Goal: Task Accomplishment & Management: Manage account settings

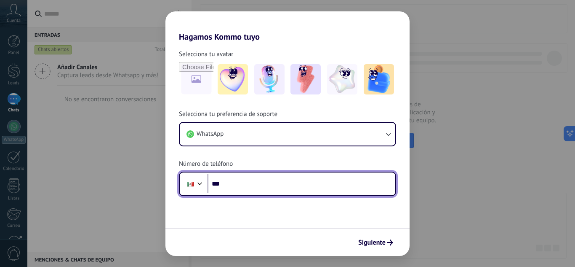
click at [289, 187] on input "***" at bounding box center [302, 183] width 188 height 19
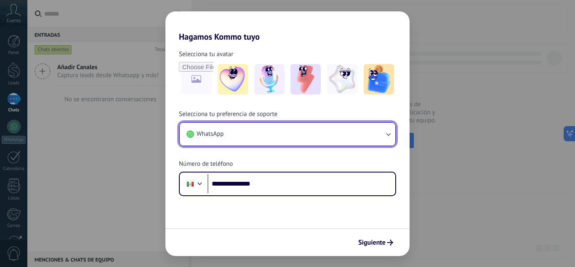
click at [389, 139] on button "WhatsApp" at bounding box center [288, 134] width 216 height 23
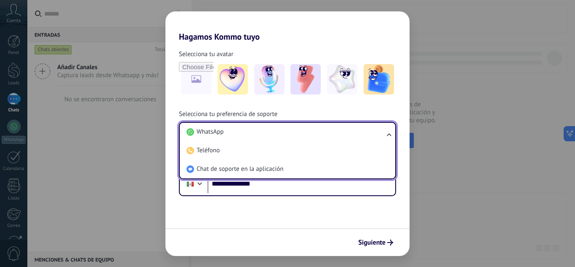
click at [344, 205] on form "**********" at bounding box center [287, 149] width 244 height 214
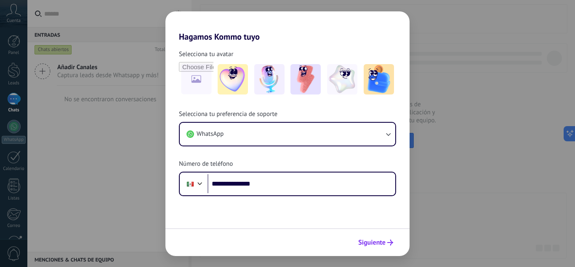
click at [386, 239] on button "Siguiente" at bounding box center [376, 242] width 43 height 14
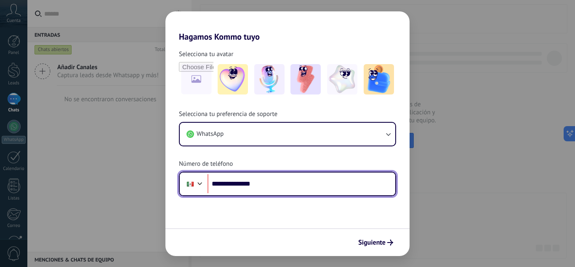
click at [296, 183] on input "**********" at bounding box center [302, 183] width 188 height 19
type input "**********"
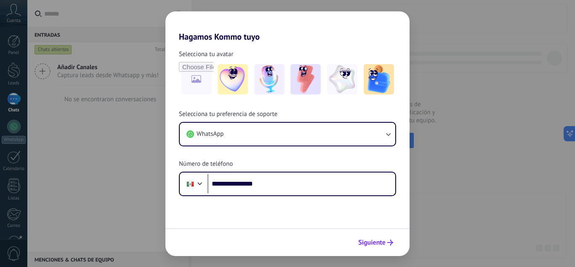
click at [370, 240] on span "Siguiente" at bounding box center [371, 242] width 27 height 6
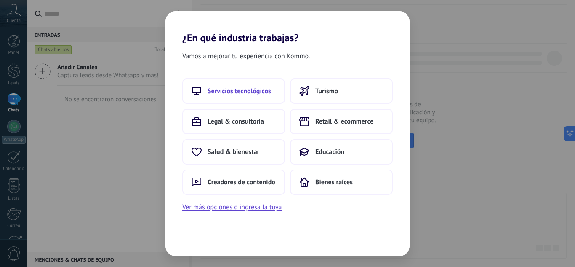
click at [256, 87] on span "Servicios tecnológicos" at bounding box center [240, 91] width 64 height 8
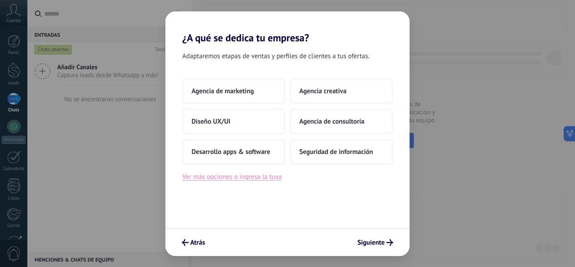
click at [268, 179] on button "Ver más opciones o ingresa la tuya" at bounding box center [231, 176] width 99 height 11
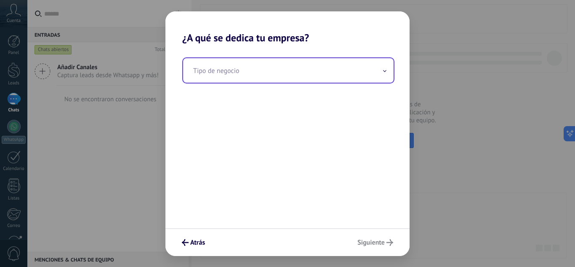
click at [384, 71] on icon at bounding box center [384, 71] width 3 height 2
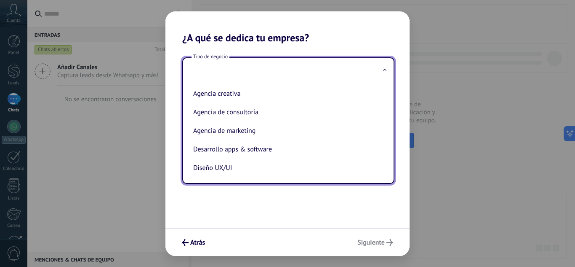
type input "*"
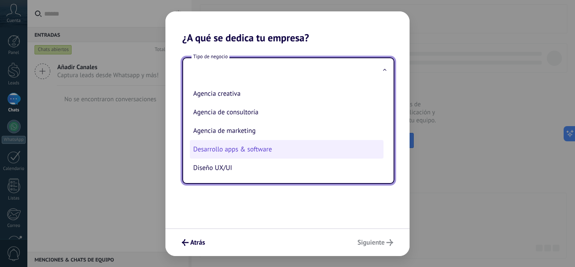
scroll to position [19, 0]
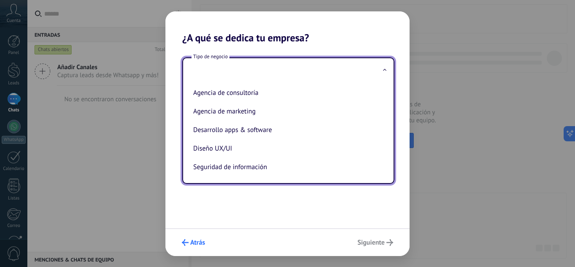
click at [183, 241] on icon "submit" at bounding box center [185, 242] width 7 height 7
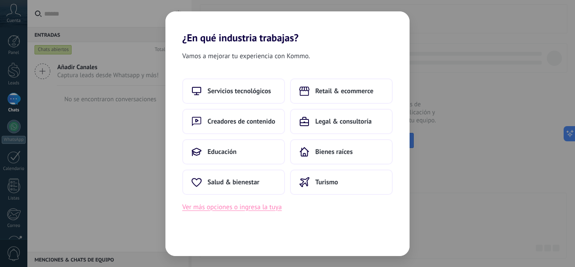
click at [256, 211] on button "Ver más opciones o ingresa la tuya" at bounding box center [231, 206] width 99 height 11
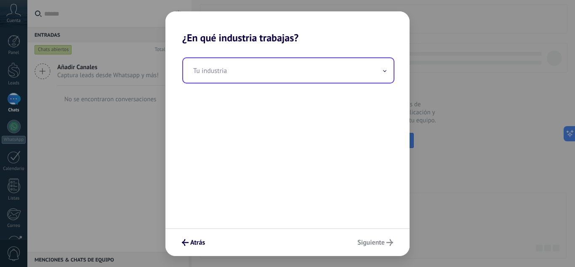
click at [289, 72] on input "text" at bounding box center [288, 70] width 211 height 24
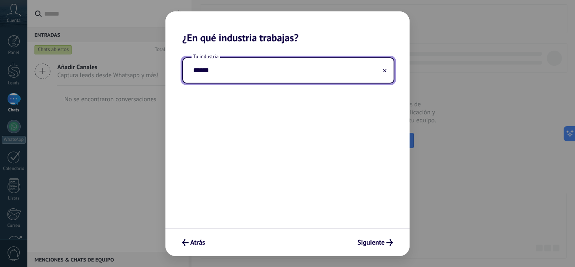
type input "*******"
click at [380, 242] on span "Siguiente" at bounding box center [370, 242] width 27 height 6
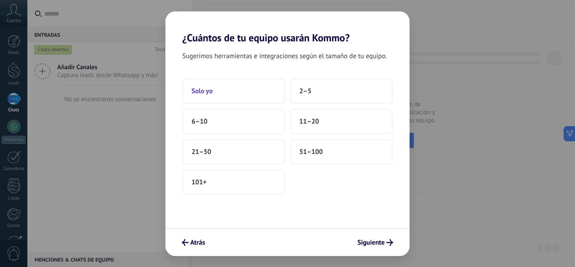
click at [260, 84] on button "Solo yo" at bounding box center [233, 90] width 103 height 25
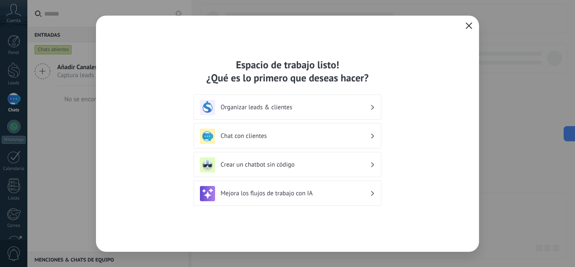
click at [349, 105] on h3 "Organizar leads & clientes" at bounding box center [295, 107] width 149 height 8
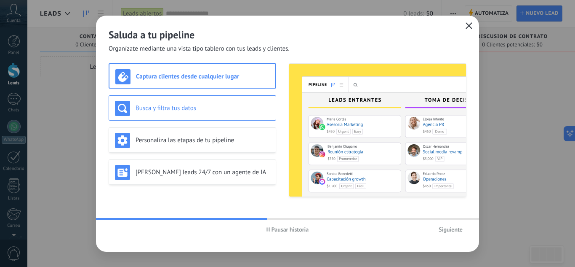
click at [239, 104] on h3 "Busca y filtra tus datos" at bounding box center [203, 108] width 134 height 8
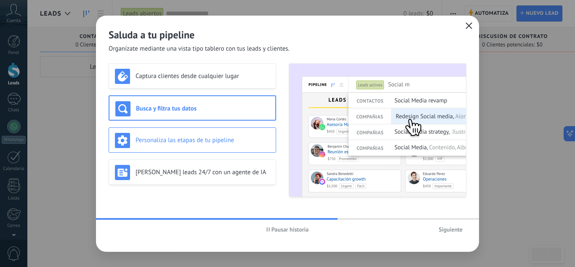
click at [248, 139] on h3 "Personaliza las etapas de tu pipeline" at bounding box center [203, 140] width 134 height 8
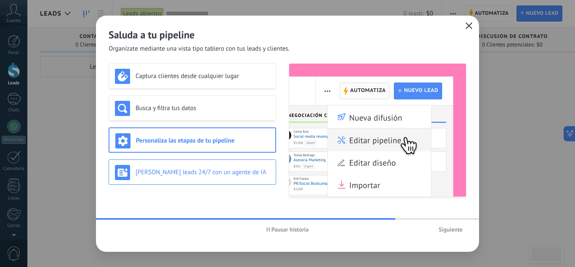
click at [252, 165] on div "[PERSON_NAME] leads 24/7 con un agente de IA" at bounding box center [192, 172] width 155 height 15
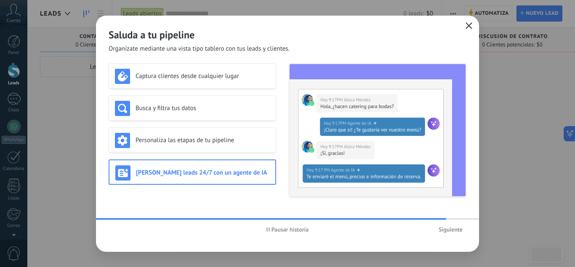
click at [446, 226] on span "Siguiente" at bounding box center [451, 229] width 24 height 6
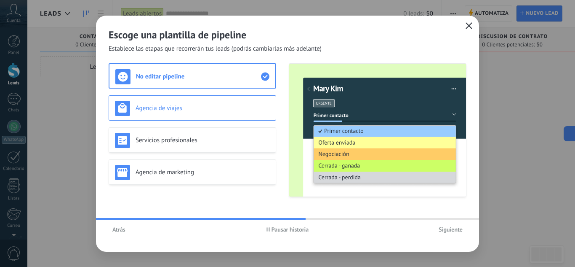
click at [230, 104] on h3 "Agencia de viajes" at bounding box center [203, 108] width 134 height 8
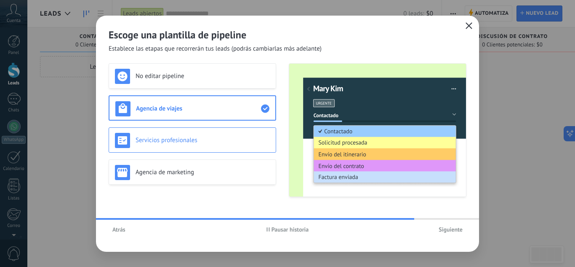
click at [240, 131] on div "Servicios profesionales" at bounding box center [193, 139] width 168 height 25
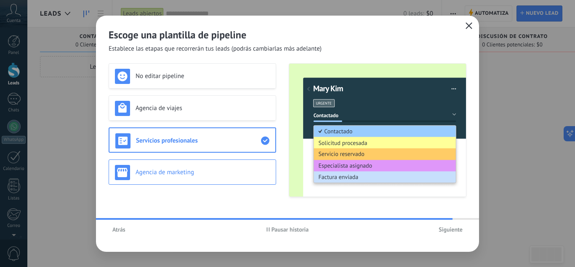
click at [243, 165] on div "Agencia de marketing" at bounding box center [192, 172] width 155 height 15
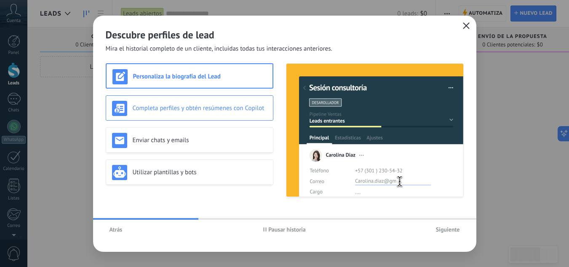
click at [235, 102] on div "Completa perfiles y obtén resúmenes con Copilot" at bounding box center [189, 108] width 155 height 15
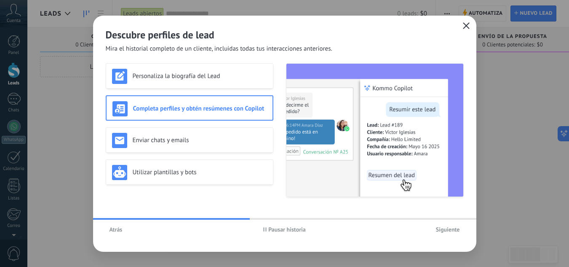
click at [241, 123] on div "Personaliza la biografía del Lead Completa perfiles y obtén resúmenes con Copil…" at bounding box center [190, 129] width 168 height 133
click at [240, 148] on div "Enviar chats y emails" at bounding box center [190, 139] width 168 height 25
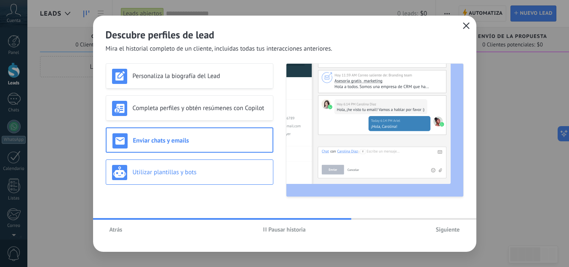
click at [243, 163] on div "Utilizar plantillas y bots" at bounding box center [190, 171] width 168 height 25
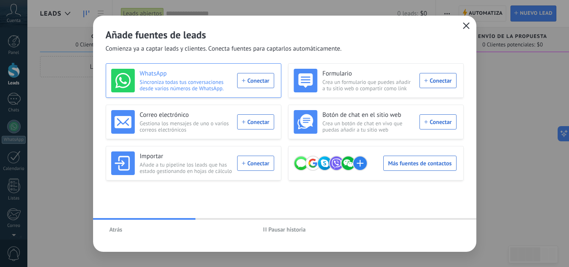
click at [255, 80] on div "WhatsApp Sincroniza todas tus conversaciones desde varios números de WhatsApp. …" at bounding box center [192, 81] width 163 height 24
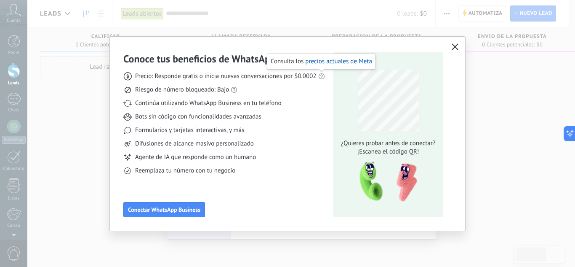
click at [322, 75] on icon at bounding box center [321, 76] width 7 height 7
click at [328, 60] on link "precios actuales de Meta" at bounding box center [338, 61] width 67 height 8
click at [234, 86] on icon at bounding box center [234, 89] width 7 height 7
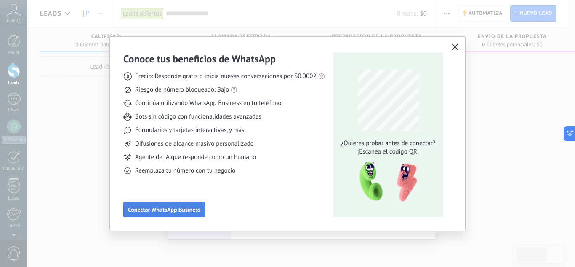
click at [175, 205] on button "Conectar WhatsApp Business" at bounding box center [164, 209] width 82 height 15
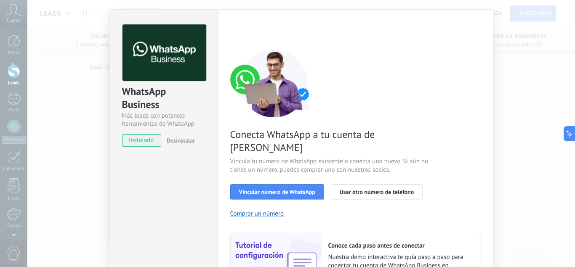
scroll to position [18, 0]
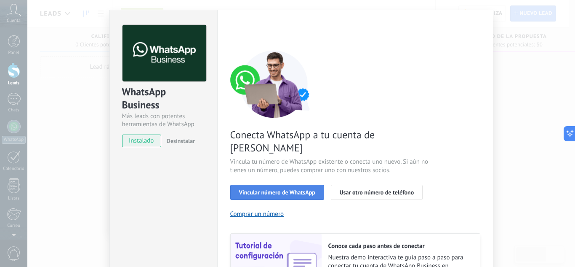
click at [290, 189] on span "Vincular número de WhatsApp" at bounding box center [277, 192] width 76 height 6
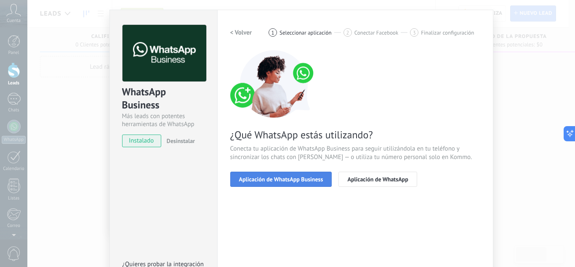
click at [300, 173] on button "Aplicación de WhatsApp Business" at bounding box center [281, 178] width 102 height 15
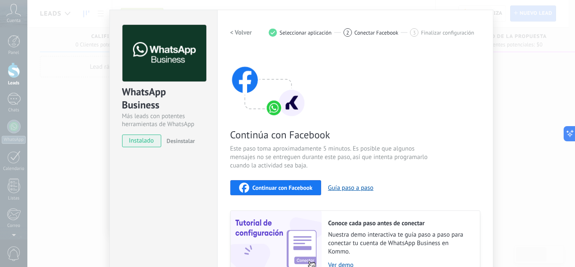
scroll to position [98, 0]
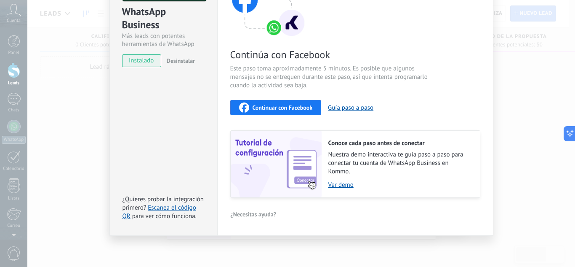
click at [285, 109] on span "Continuar con Facebook" at bounding box center [283, 107] width 60 height 6
click at [350, 108] on button "Guía paso a paso" at bounding box center [350, 108] width 45 height 8
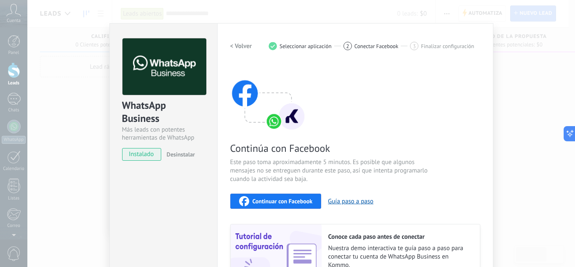
scroll to position [0, 0]
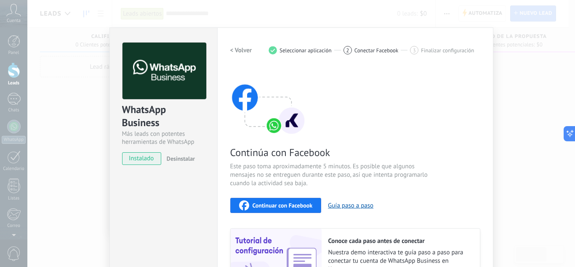
click at [291, 208] on div "Continuar con Facebook" at bounding box center [276, 205] width 74 height 10
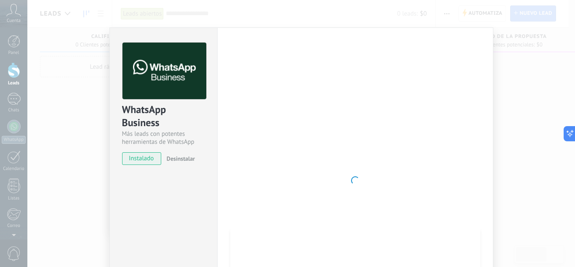
click at [302, 226] on div at bounding box center [355, 180] width 250 height 275
click at [232, 130] on div at bounding box center [355, 180] width 250 height 275
click at [296, 161] on div at bounding box center [355, 180] width 250 height 275
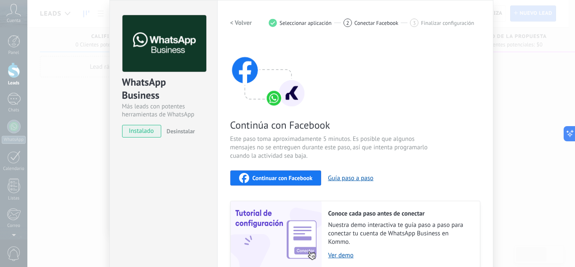
scroll to position [23, 0]
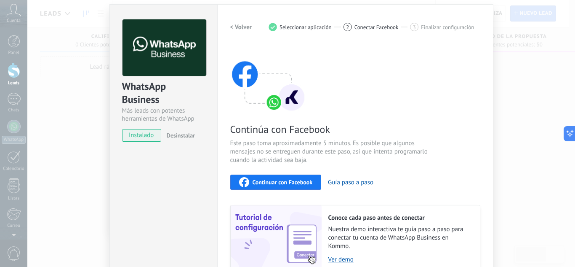
click at [304, 179] on span "Continuar con Facebook" at bounding box center [283, 182] width 60 height 6
click at [280, 185] on span "Continuar con Facebook" at bounding box center [283, 182] width 60 height 6
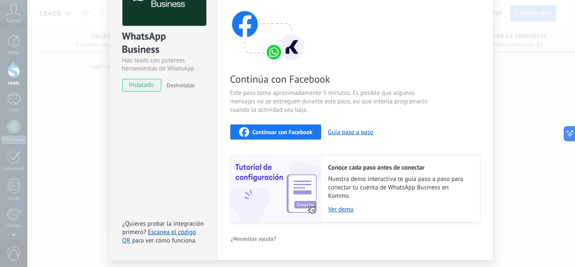
scroll to position [49, 0]
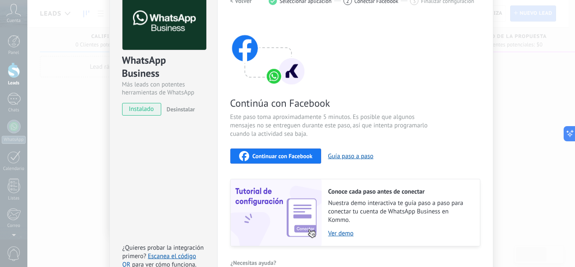
click at [266, 151] on div "Continuar con Facebook" at bounding box center [276, 156] width 74 height 10
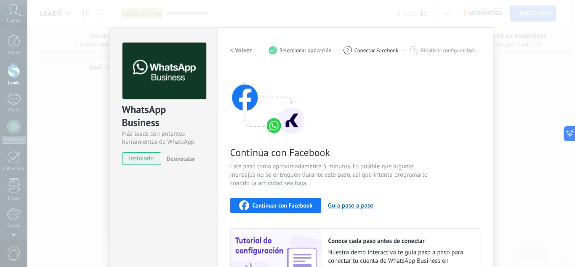
click at [239, 51] on h2 "< Volver" at bounding box center [241, 50] width 22 height 8
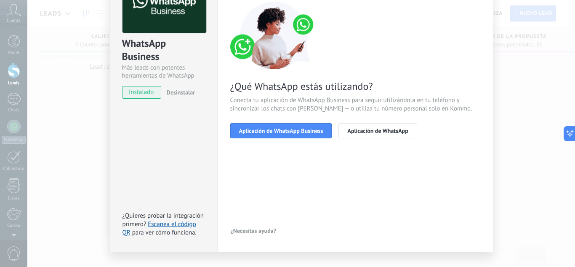
scroll to position [66, 0]
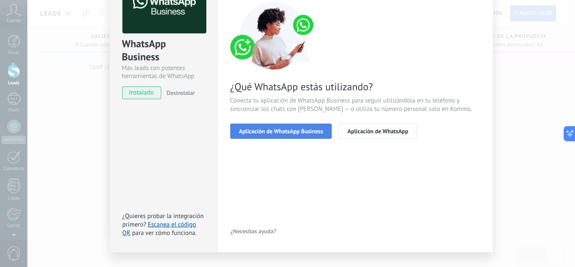
click at [267, 124] on button "Aplicación de WhatsApp Business" at bounding box center [281, 130] width 102 height 15
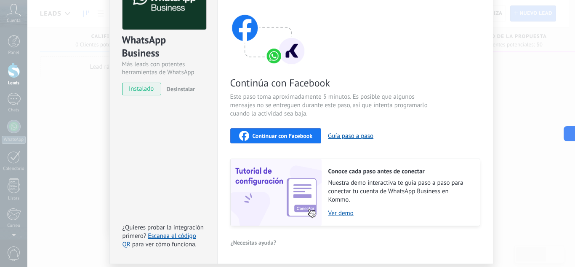
scroll to position [65, 0]
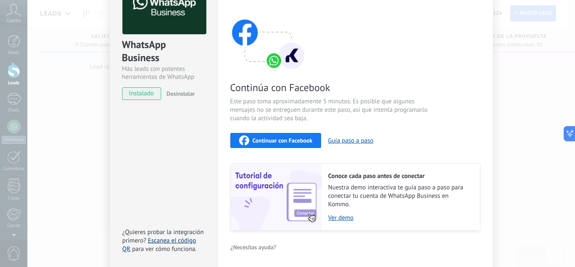
click at [171, 242] on link "Escanea el código QR" at bounding box center [160, 244] width 74 height 16
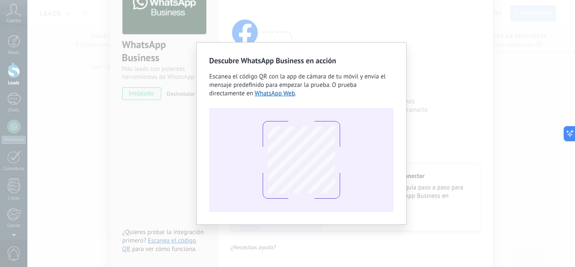
click at [175, 188] on div "Descubre WhatsApp Business en acción Escanea el código QR con la app de cámara …" at bounding box center [301, 133] width 548 height 267
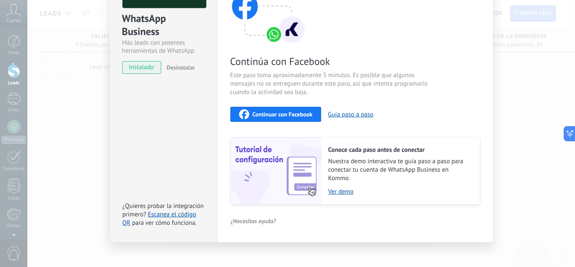
scroll to position [23, 0]
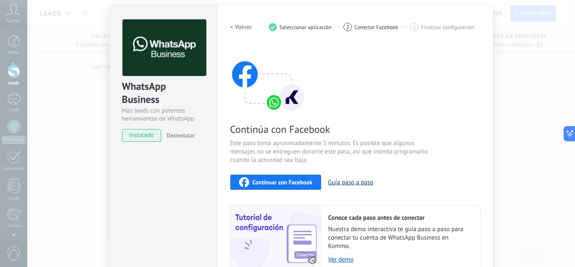
click at [353, 184] on button "Guía paso a paso" at bounding box center [350, 182] width 45 height 8
click at [289, 177] on div "Continuar con Facebook" at bounding box center [276, 182] width 74 height 10
click at [242, 29] on h2 "< Volver" at bounding box center [241, 27] width 22 height 8
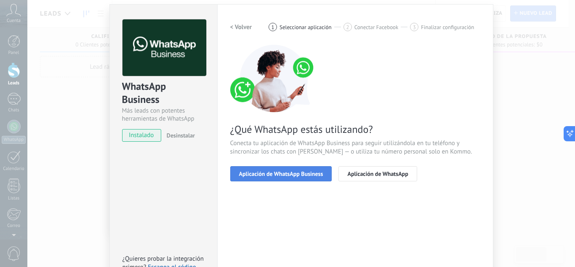
click at [274, 173] on span "Aplicación de WhatsApp Business" at bounding box center [281, 174] width 84 height 6
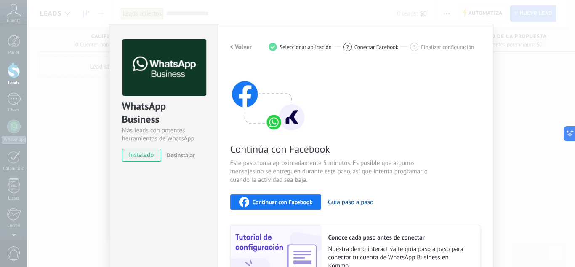
scroll to position [3, 0]
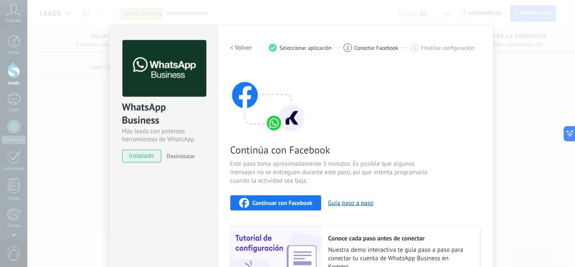
drag, startPoint x: 344, startPoint y: 92, endPoint x: 262, endPoint y: 45, distance: 94.2
click at [262, 45] on div "< Volver 1 Seleccionar aplicación 2 Conectar Facebook 3 Finalizar configuración…" at bounding box center [355, 166] width 250 height 253
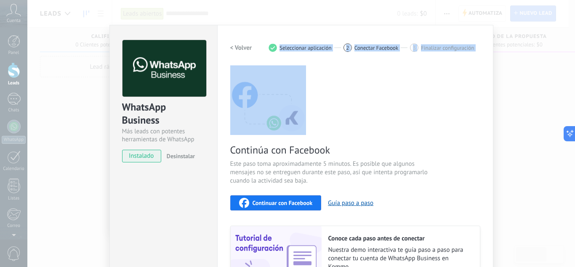
click at [291, 68] on img at bounding box center [268, 98] width 76 height 67
click at [366, 108] on div "Continúa con Facebook Este paso toma aproximadamente 5 minutos. Es posible que …" at bounding box center [355, 178] width 250 height 227
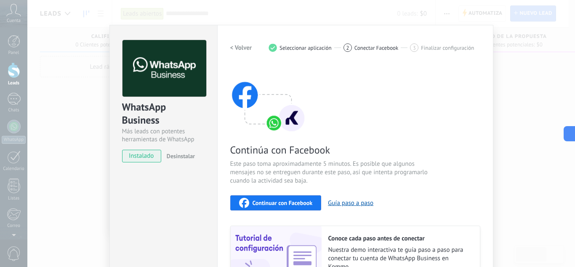
click at [366, 108] on div "Continúa con Facebook Este paso toma aproximadamente 5 minutos. Es posible que …" at bounding box center [355, 178] width 250 height 227
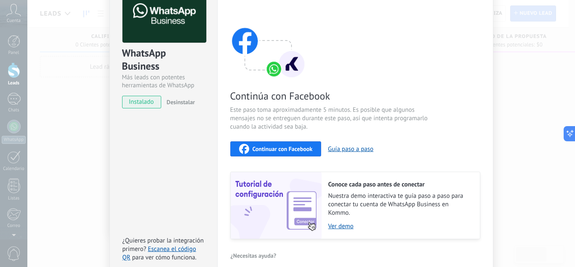
click at [271, 147] on span "Continuar con Facebook" at bounding box center [283, 149] width 60 height 6
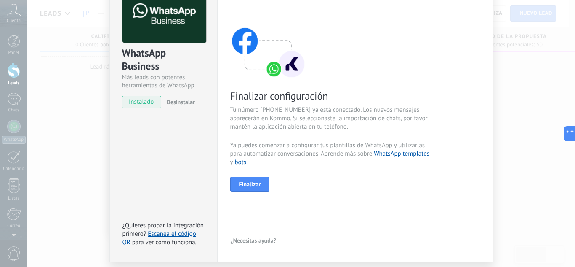
click at [311, 81] on div "Finalizar configuración Tu número [PHONE_NUMBER] ya está conectado. Los nuevos …" at bounding box center [355, 101] width 250 height 180
click at [243, 186] on span "Finalizar" at bounding box center [250, 184] width 22 height 6
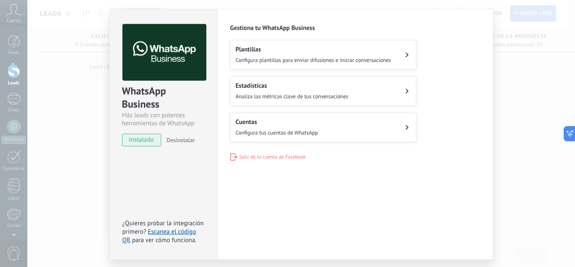
scroll to position [18, 0]
drag, startPoint x: 408, startPoint y: 59, endPoint x: 432, endPoint y: 45, distance: 27.5
click at [432, 45] on div "Plantillas Configura plantillas para enviar difusiones e iniciar conversaciones…" at bounding box center [355, 91] width 250 height 102
click at [376, 59] on span "Configura plantillas para enviar difusiones e iniciar conversaciones" at bounding box center [314, 60] width 156 height 7
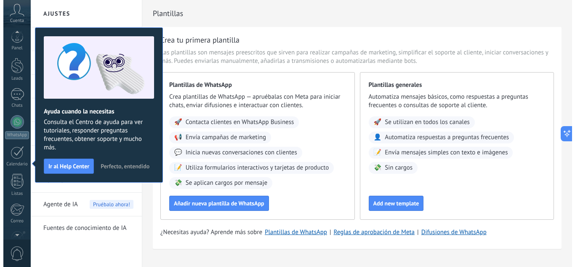
scroll to position [84, 0]
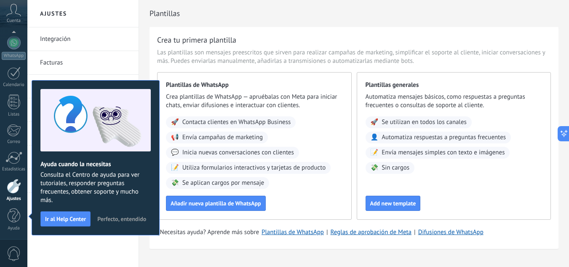
click at [111, 216] on span "Perfecto, entendido" at bounding box center [121, 219] width 49 height 6
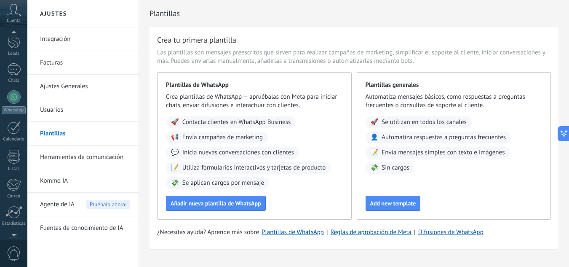
scroll to position [0, 0]
click at [11, 16] on icon at bounding box center [13, 10] width 15 height 13
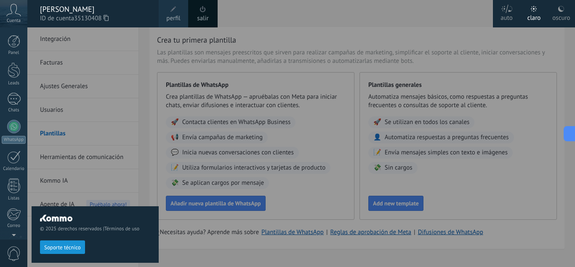
click at [451, 50] on div at bounding box center [314, 133] width 575 height 267
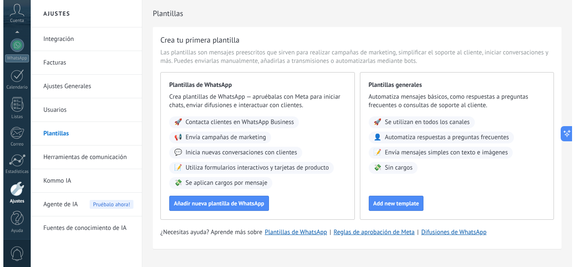
scroll to position [84, 0]
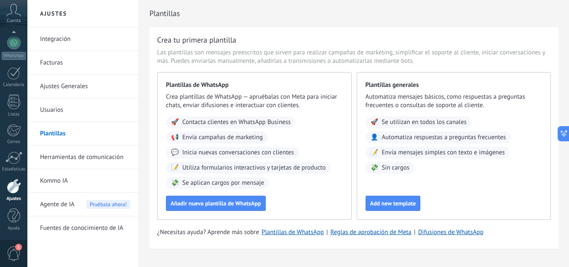
click at [59, 110] on link "Usuarios" at bounding box center [85, 110] width 90 height 24
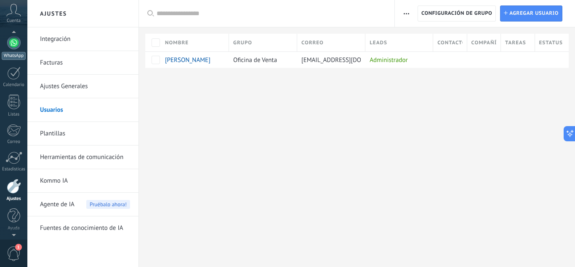
scroll to position [81, 0]
click at [12, 51] on div at bounding box center [13, 44] width 13 height 13
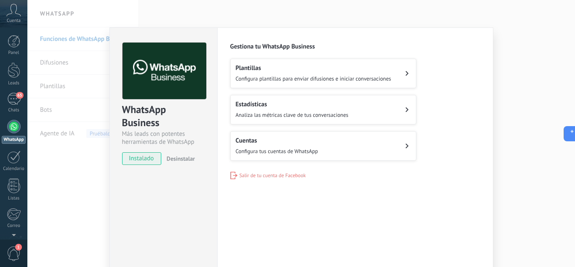
click at [497, 122] on div "WhatsApp Business Más leads con potentes herramientas de WhatsApp instalado Des…" at bounding box center [301, 133] width 548 height 267
click at [379, 155] on button "Cuentas Configura tus cuentas de WhatsApp" at bounding box center [323, 145] width 186 height 29
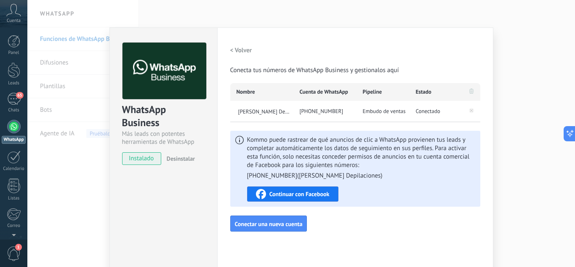
scroll to position [7, 0]
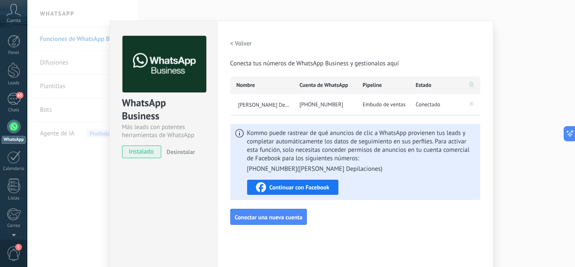
click at [315, 185] on span "Continuar con Facebook" at bounding box center [299, 187] width 60 height 6
click at [289, 185] on span "Continuar con Facebook" at bounding box center [299, 187] width 60 height 6
click at [392, 189] on div "Kommo puede rastrear de qué anuncios de clic a WhatsApp provienen tus leads y c…" at bounding box center [361, 162] width 228 height 66
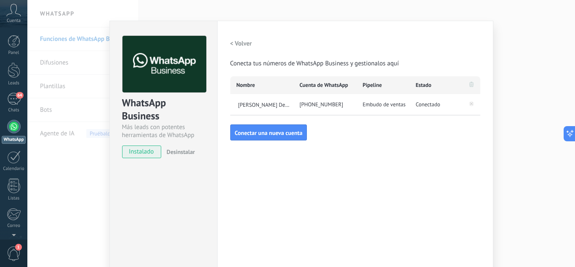
click at [513, 76] on div "WhatsApp Business Más leads con potentes herramientas de WhatsApp instalado Des…" at bounding box center [301, 133] width 548 height 267
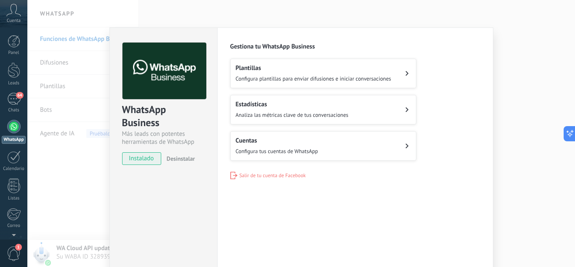
click at [375, 141] on button "Cuentas Configura tus cuentas de WhatsApp" at bounding box center [323, 145] width 186 height 29
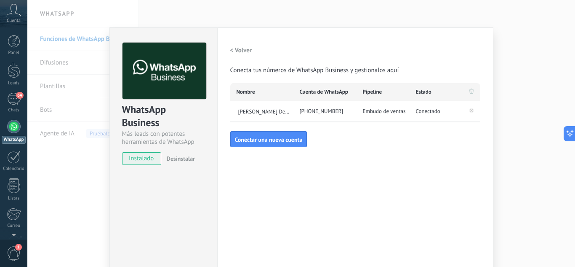
scroll to position [43, 0]
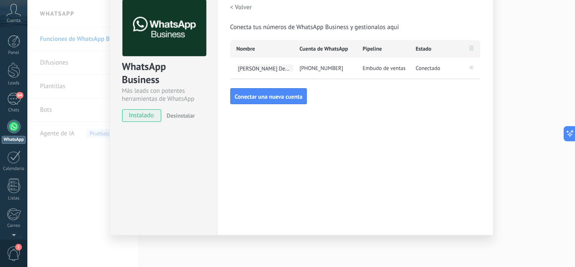
click at [253, 71] on span "[PERSON_NAME] Depilaciones" at bounding box center [265, 67] width 57 height 7
click at [305, 64] on div "[PHONE_NUMBER]" at bounding box center [324, 68] width 63 height 21
click at [64, 176] on div "WhatsApp Business Más leads con potentes herramientas de WhatsApp instalado Des…" at bounding box center [301, 133] width 548 height 267
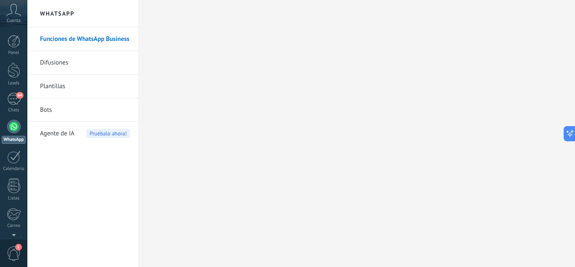
scroll to position [0, 0]
click at [13, 102] on div "64" at bounding box center [13, 99] width 13 height 12
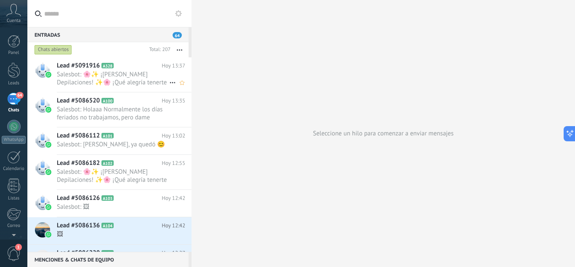
click at [136, 80] on span "Salesbot: 🌸✨ ¡[PERSON_NAME] Depilaciones! ✨🌸 ¡Qué alegría tenerte con nosotras!…" at bounding box center [113, 78] width 112 height 16
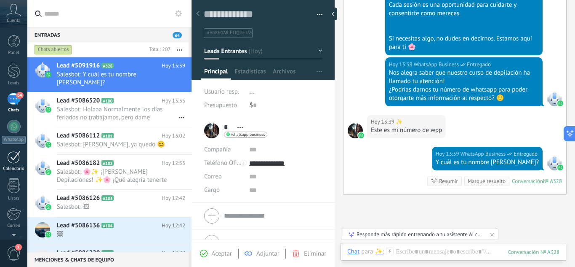
click at [16, 159] on div at bounding box center [13, 156] width 13 height 13
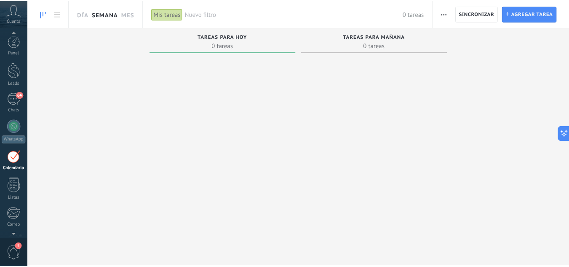
scroll to position [24, 0]
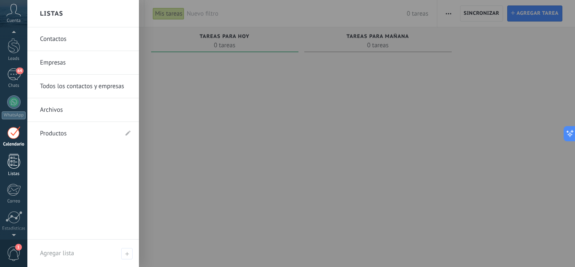
click at [14, 163] on div at bounding box center [14, 161] width 13 height 15
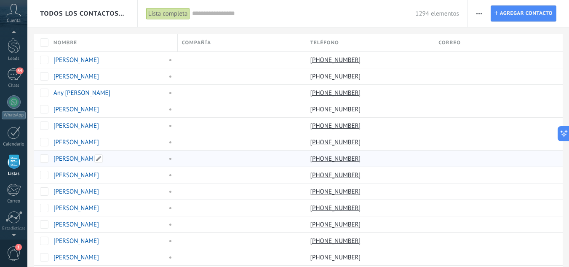
scroll to position [52, 0]
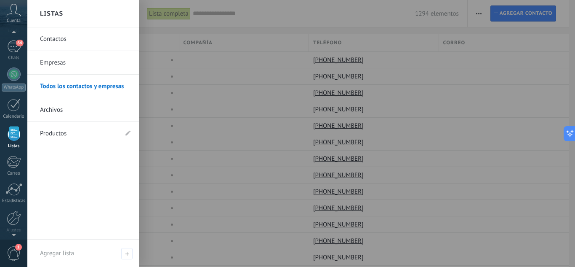
click at [77, 40] on link "Contactos" at bounding box center [85, 39] width 91 height 24
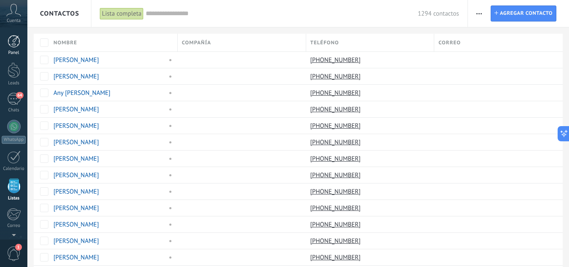
click at [16, 43] on div at bounding box center [14, 41] width 13 height 13
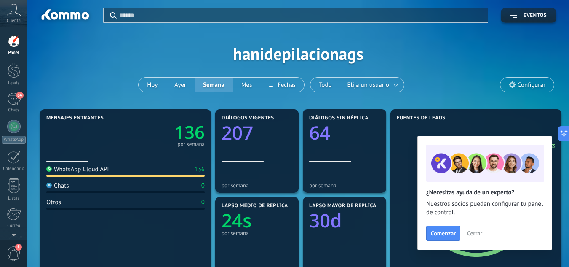
click at [176, 51] on div "Aplicar Eventos hanidepilacionags [DATE] [DATE] Semana Mes Todo Elija un usuari…" at bounding box center [298, 53] width 516 height 107
click at [203, 51] on div "Aplicar Eventos hanidepilacionags [DATE] [DATE] Semana Mes Todo Elija un usuari…" at bounding box center [298, 53] width 516 height 107
click at [16, 248] on span "1" at bounding box center [18, 246] width 7 height 7
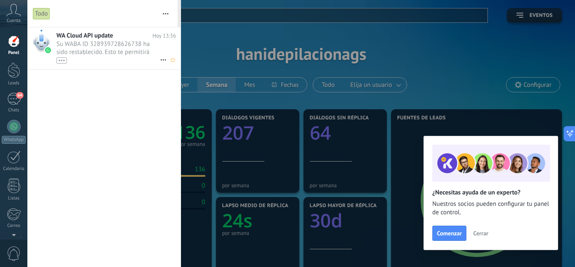
click at [121, 49] on span "Su WABA ID 328939728626738 ha sido restablecido. Esto te permitirá continuar en…" at bounding box center [108, 52] width 104 height 24
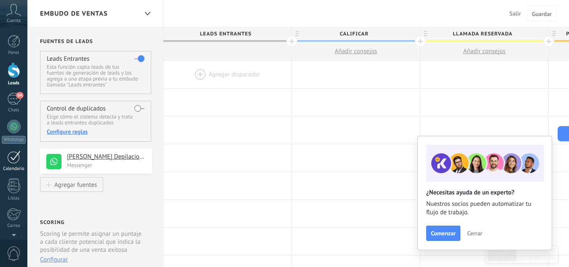
click at [12, 160] on div at bounding box center [13, 156] width 13 height 13
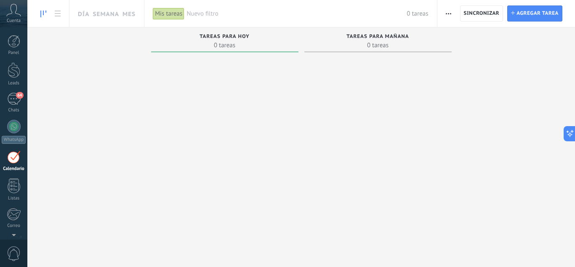
scroll to position [24, 0]
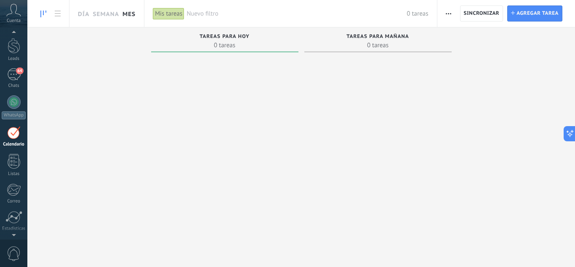
click at [123, 14] on link "Mes" at bounding box center [129, 13] width 13 height 27
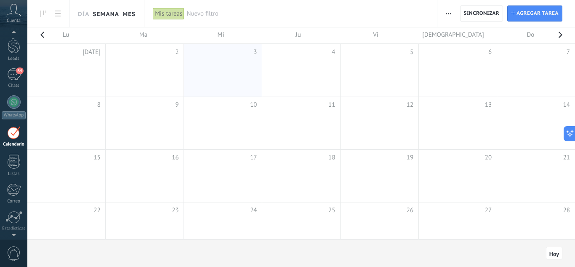
click at [112, 15] on link "Semana" at bounding box center [106, 13] width 27 height 27
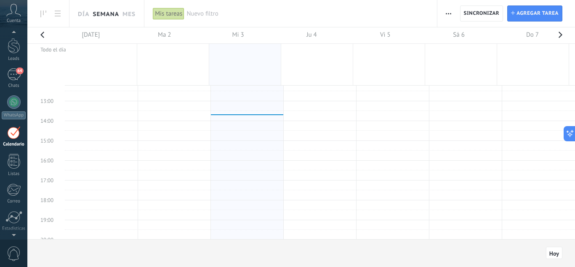
scroll to position [267, 0]
click at [312, 165] on td at bounding box center [320, 169] width 510 height 10
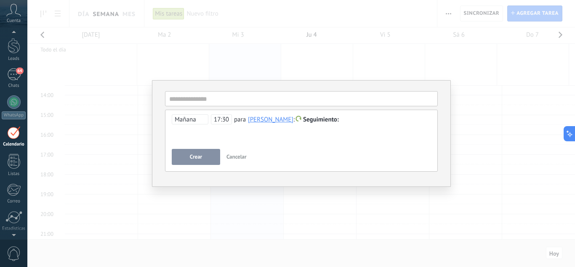
click at [224, 119] on span "17:30" at bounding box center [221, 119] width 21 height 10
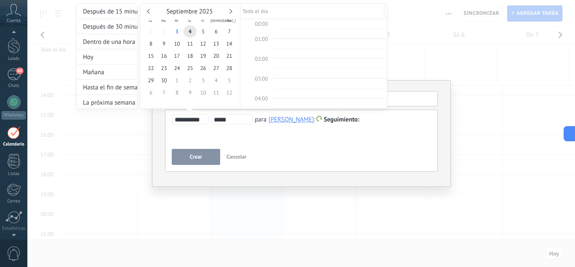
scroll to position [326, 0]
type input "*****"
click at [295, 119] on div "**********" at bounding box center [231, 63] width 311 height 121
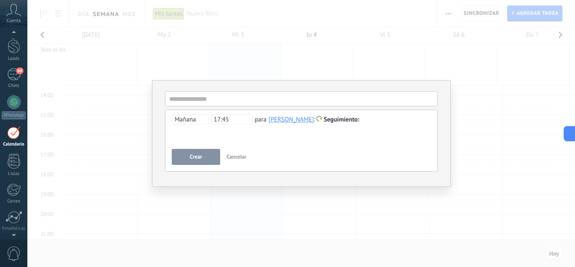
click at [295, 119] on div "[PERSON_NAME]" at bounding box center [291, 119] width 45 height 8
click at [295, 119] on input "text" at bounding box center [290, 119] width 42 height 8
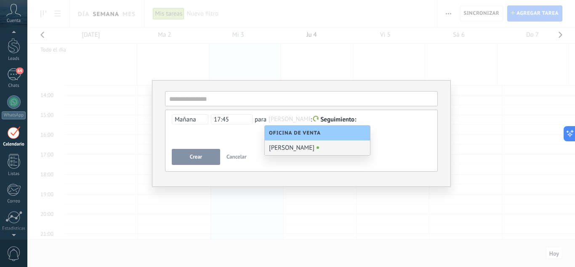
click at [247, 143] on div "**********" at bounding box center [301, 129] width 259 height 30
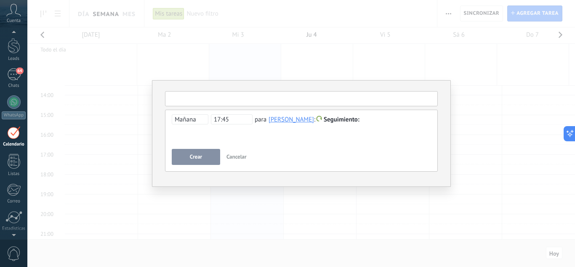
click at [255, 99] on input "text" at bounding box center [301, 98] width 273 height 15
click at [236, 158] on span "Cancelar" at bounding box center [237, 156] width 20 height 7
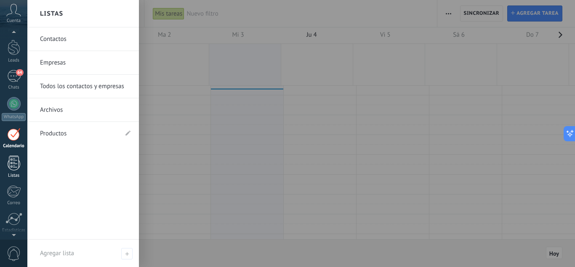
scroll to position [0, 0]
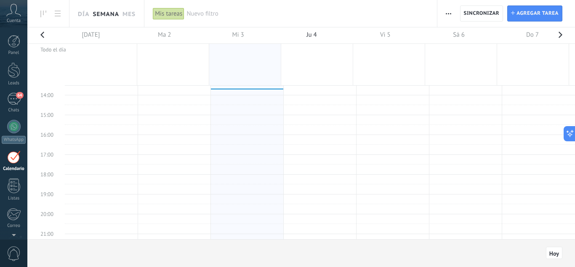
click at [17, 12] on icon at bounding box center [13, 10] width 15 height 13
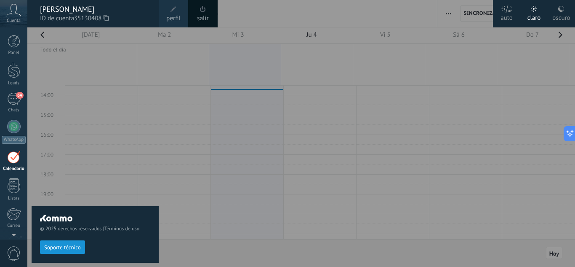
scroll to position [24, 0]
click at [569, 8] on div "oscuro" at bounding box center [561, 16] width 18 height 22
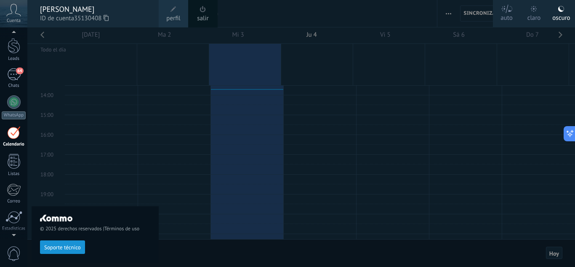
click at [537, 16] on div "claro" at bounding box center [534, 16] width 13 height 22
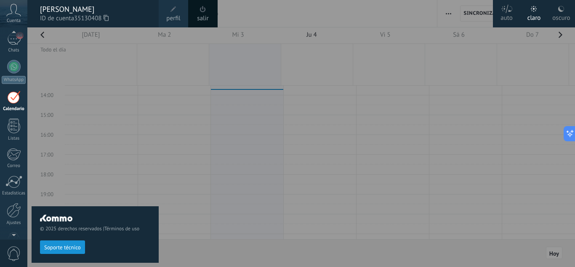
scroll to position [84, 0]
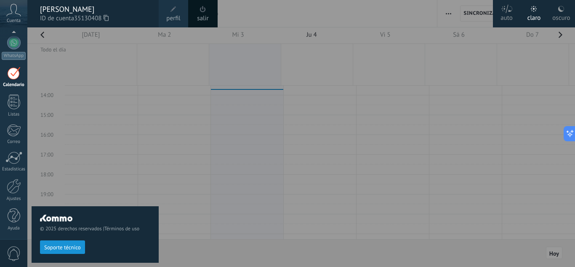
click at [13, 235] on div "Panel Leads 64 Chats WhatsApp Clientes" at bounding box center [13, 95] width 27 height 288
click at [144, 96] on div "© 2025 derechos reservados | Términos de uso Soporte técnico" at bounding box center [95, 146] width 127 height 239
click at [8, 247] on span "0" at bounding box center [14, 253] width 14 height 15
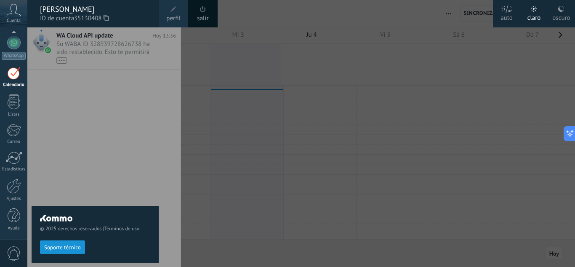
click at [8, 247] on span "0" at bounding box center [14, 253] width 14 height 15
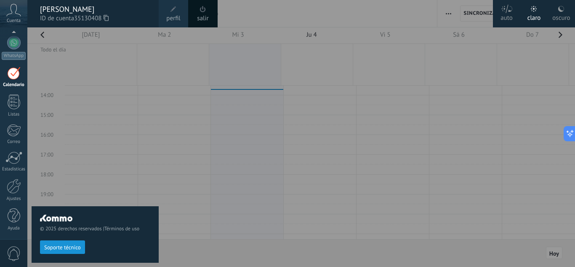
click at [16, 67] on div at bounding box center [13, 73] width 13 height 13
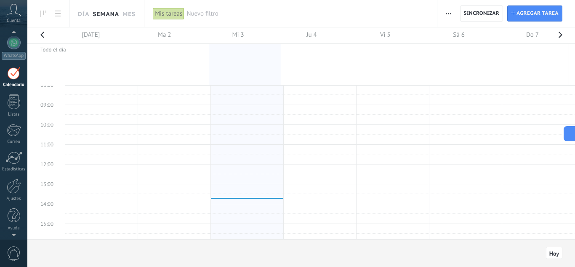
scroll to position [24, 0]
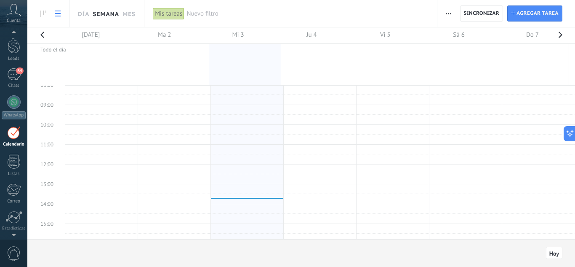
click at [53, 11] on link at bounding box center [58, 13] width 14 height 16
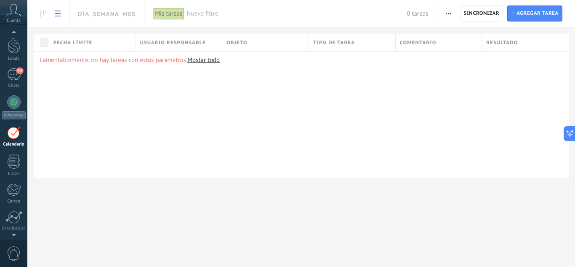
click at [188, 43] on span "Usuario responsable" at bounding box center [173, 43] width 66 height 8
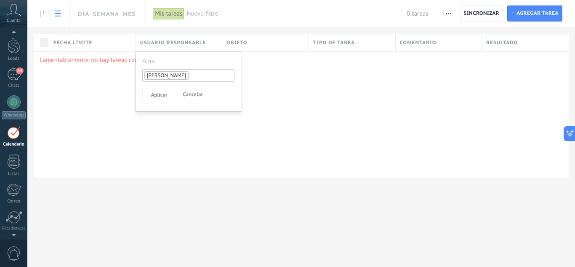
click at [183, 126] on div "Lamentablemente, no hay tareas con estos parámetros. [GEOGRAPHIC_DATA] todo" at bounding box center [301, 114] width 535 height 126
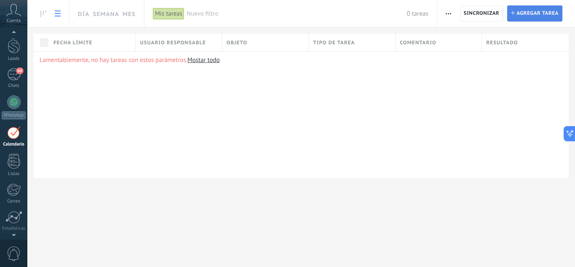
click at [530, 20] on span "Agregar tarea" at bounding box center [538, 13] width 42 height 15
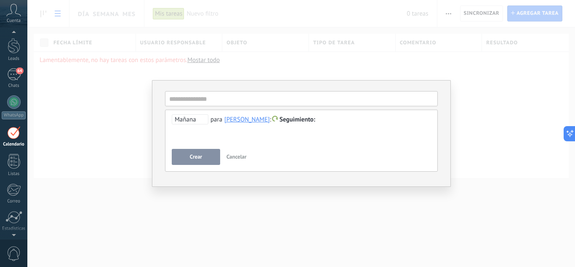
click at [196, 121] on span "Mañana" at bounding box center [190, 119] width 37 height 10
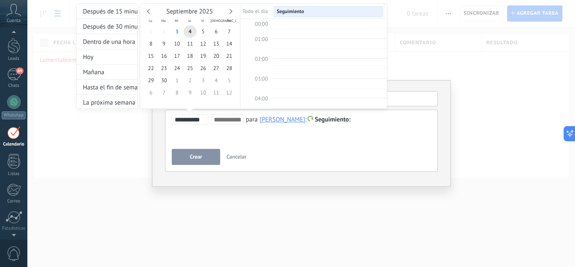
scroll to position [159, 0]
click at [280, 143] on div at bounding box center [287, 133] width 575 height 267
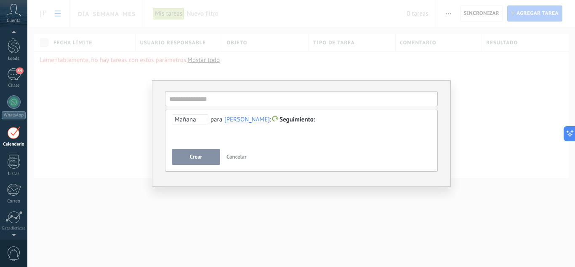
click at [206, 115] on span "Mañana" at bounding box center [190, 119] width 37 height 10
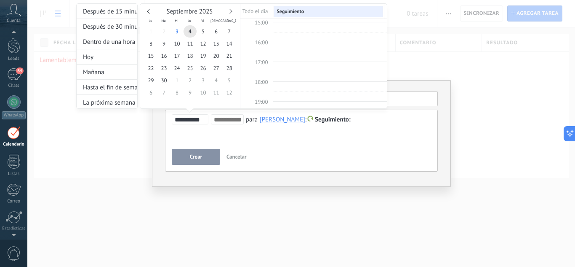
scroll to position [294, 0]
type input "**********"
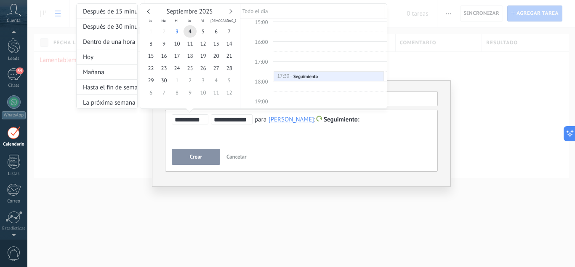
click at [227, 119] on input "**********" at bounding box center [232, 119] width 36 height 7
click at [236, 157] on div at bounding box center [287, 133] width 575 height 267
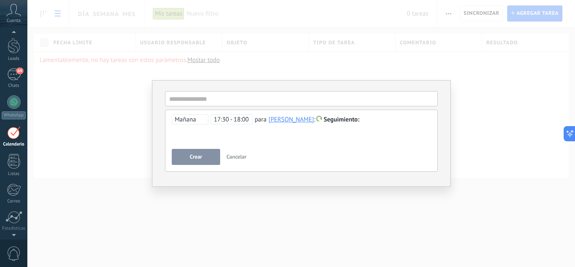
click at [239, 156] on span "Cancelar" at bounding box center [237, 156] width 20 height 7
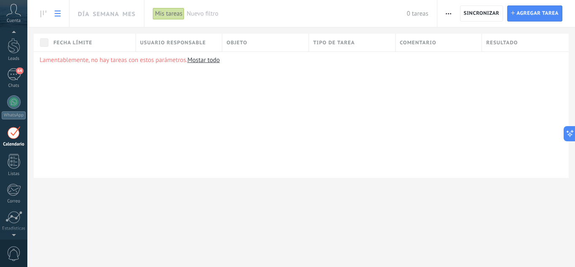
click at [120, 11] on div "Día Semana Mes" at bounding box center [104, 13] width 71 height 27
click at [130, 14] on link "Mes" at bounding box center [129, 13] width 13 height 27
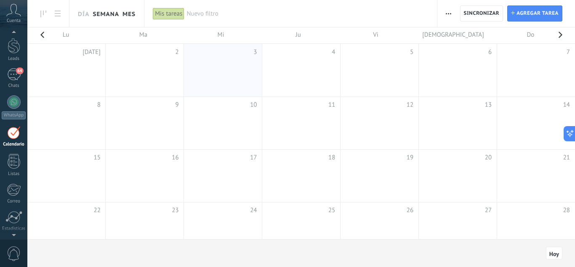
click at [111, 13] on link "Semana" at bounding box center [106, 13] width 27 height 27
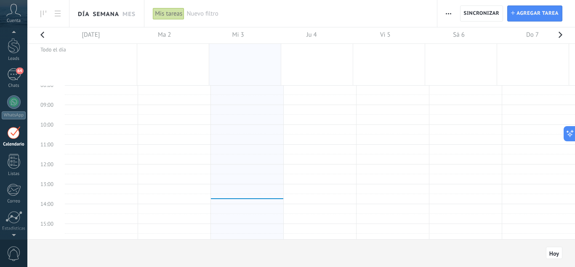
click at [83, 14] on link "Día" at bounding box center [83, 13] width 11 height 27
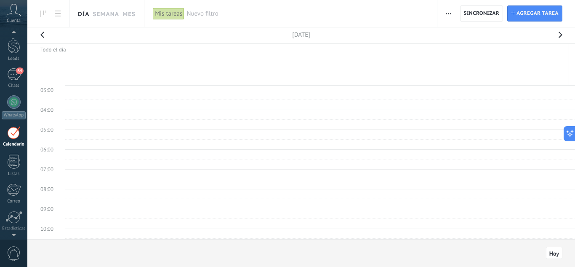
scroll to position [54, 0]
click at [444, 16] on button "button" at bounding box center [449, 13] width 12 height 16
click at [510, 51] on span "Administrar los tipos de tareas" at bounding box center [494, 52] width 82 height 17
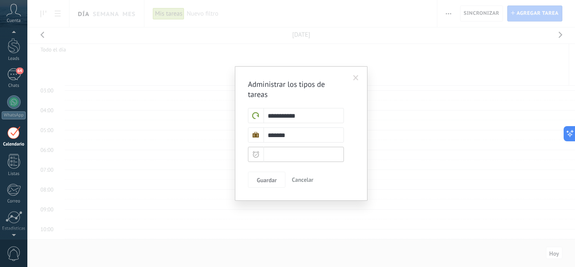
click at [294, 152] on input "text" at bounding box center [296, 154] width 96 height 15
type input "*"
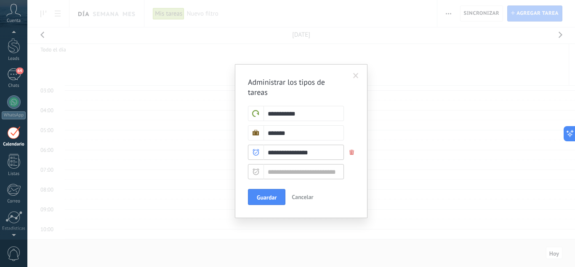
type input "**********"
click at [330, 172] on input "text" at bounding box center [296, 171] width 96 height 15
type input "*"
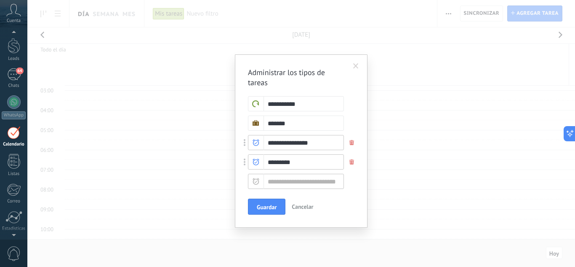
type input "*********"
click at [305, 184] on input "text" at bounding box center [296, 180] width 96 height 15
type input "*"
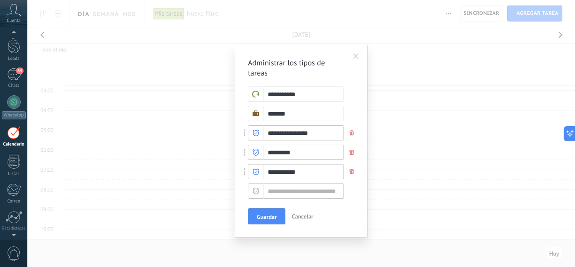
click at [244, 131] on span at bounding box center [245, 132] width 2 height 7
type input "**********"
click at [301, 191] on input "text" at bounding box center [296, 190] width 96 height 15
type input "*"
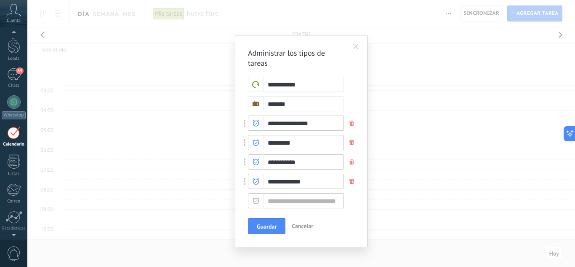
type input "**********"
click at [299, 205] on input "text" at bounding box center [296, 200] width 96 height 15
click at [287, 122] on input "**********" at bounding box center [296, 122] width 96 height 15
type input "**********"
click at [296, 203] on input "text" at bounding box center [296, 200] width 96 height 15
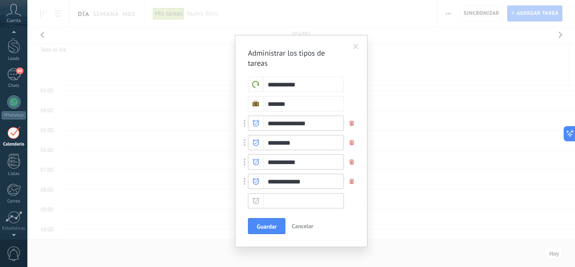
type input "*"
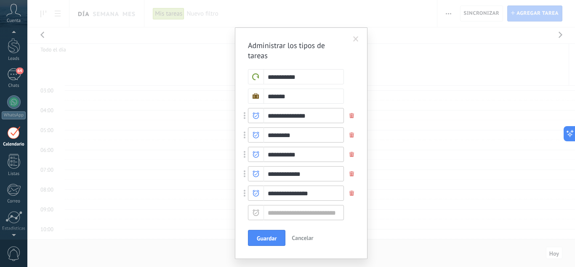
type input "**********"
click at [308, 212] on input "text" at bounding box center [296, 212] width 96 height 15
type input "*"
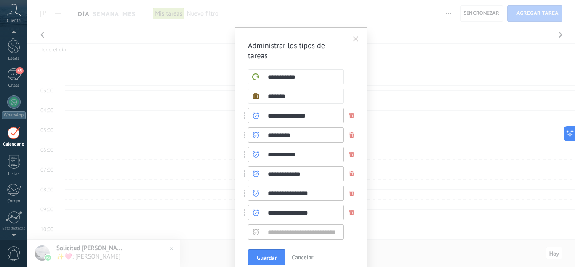
scroll to position [39, 0]
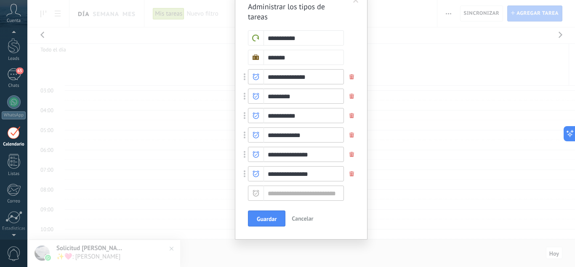
type input "**********"
click at [313, 193] on input "text" at bounding box center [296, 192] width 96 height 15
type input "*"
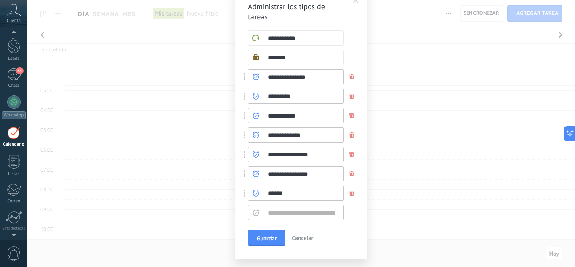
type input "******"
click at [303, 215] on input "text" at bounding box center [296, 212] width 96 height 15
click at [281, 210] on input "text" at bounding box center [296, 212] width 96 height 15
type input "*"
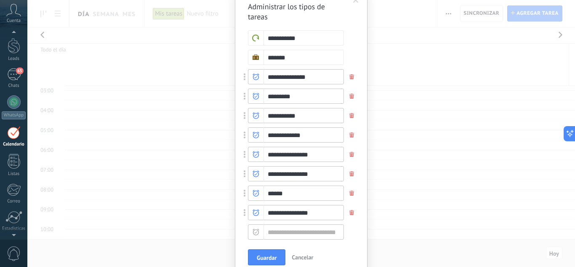
type input "**********"
click at [295, 236] on input "text" at bounding box center [296, 231] width 96 height 15
type input "*"
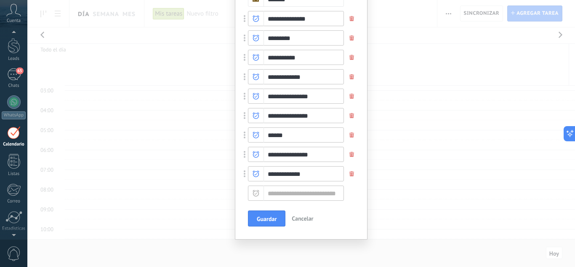
type input "**********"
click at [305, 195] on input "text" at bounding box center [296, 192] width 96 height 15
type input "*"
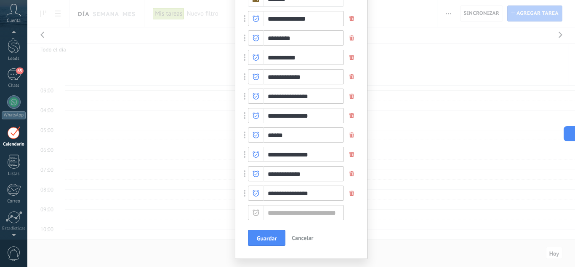
type input "**********"
click at [317, 210] on input "text" at bounding box center [296, 212] width 96 height 15
type input "*"
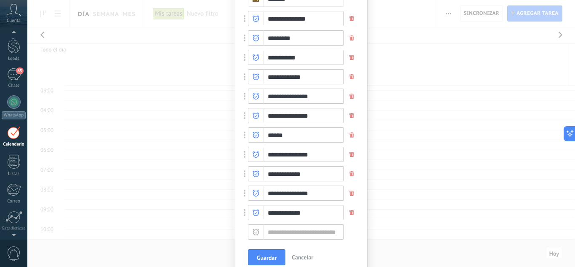
type input "**********"
click at [316, 231] on input "text" at bounding box center [296, 231] width 96 height 15
type input "*"
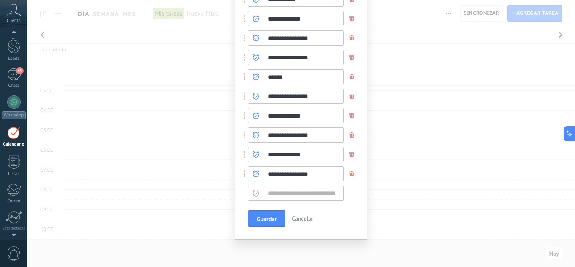
type input "**********"
click at [315, 197] on input "text" at bounding box center [296, 192] width 96 height 15
type input "*"
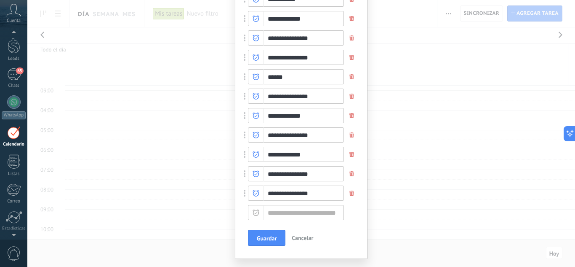
type input "**********"
click at [317, 210] on input "text" at bounding box center [296, 212] width 96 height 15
type input "*"
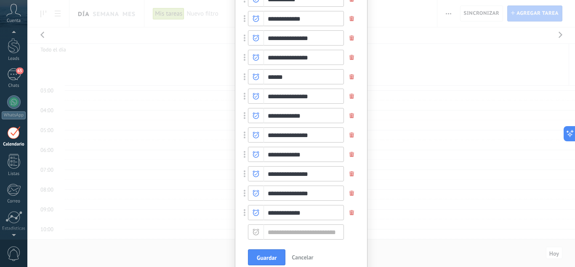
type input "**********"
click at [317, 233] on input "text" at bounding box center [296, 231] width 96 height 15
type input "*"
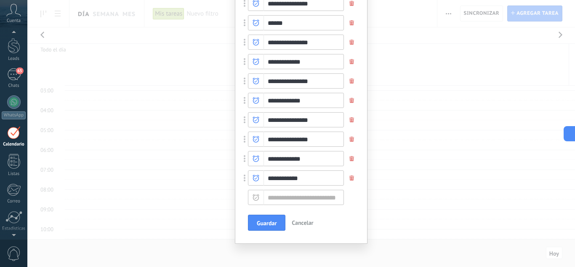
scroll to position [213, 0]
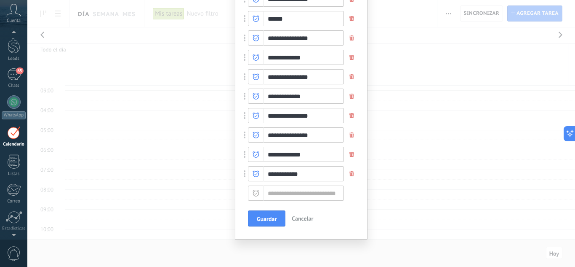
type input "**********"
click at [318, 196] on input "text" at bounding box center [296, 192] width 96 height 15
type input "*"
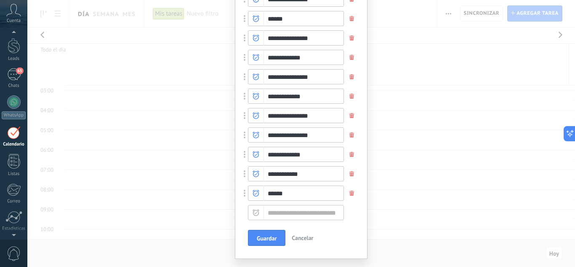
scroll to position [232, 0]
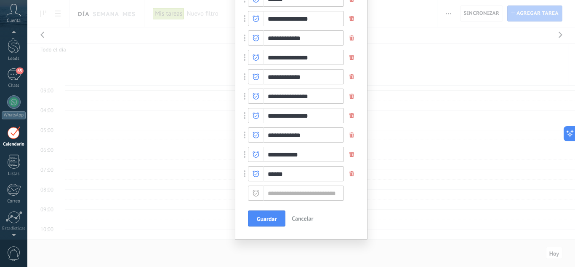
type input "******"
click at [313, 196] on input "text" at bounding box center [296, 192] width 96 height 15
type input "*"
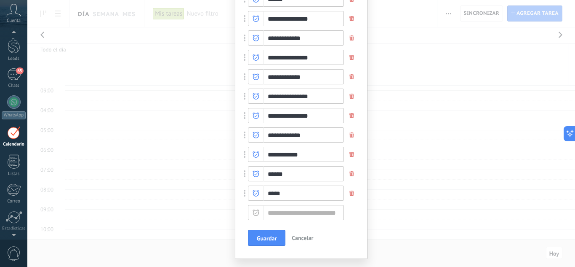
type input "*****"
click at [302, 208] on input "text" at bounding box center [296, 212] width 96 height 15
type input "*"
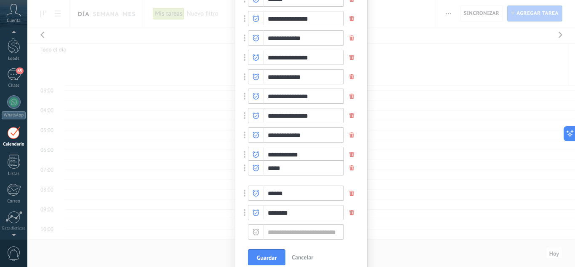
drag, startPoint x: 244, startPoint y: 197, endPoint x: 243, endPoint y: 171, distance: 25.3
drag, startPoint x: 243, startPoint y: 211, endPoint x: 244, endPoint y: 187, distance: 24.5
type input "********"
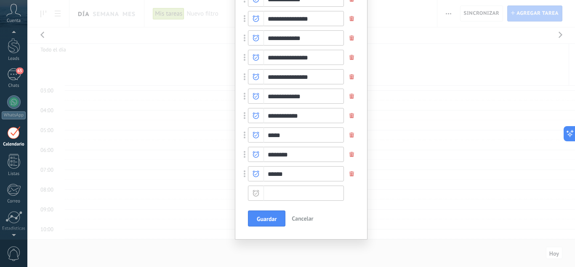
click at [310, 197] on input "text" at bounding box center [296, 192] width 96 height 15
type input "*"
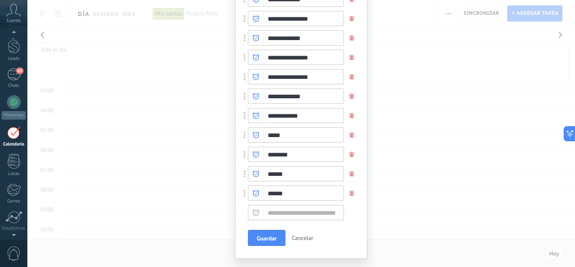
type input "******"
click at [293, 219] on input "text" at bounding box center [296, 212] width 96 height 15
type input "*"
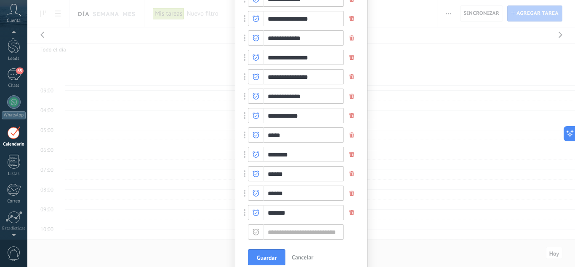
scroll to position [310, 0]
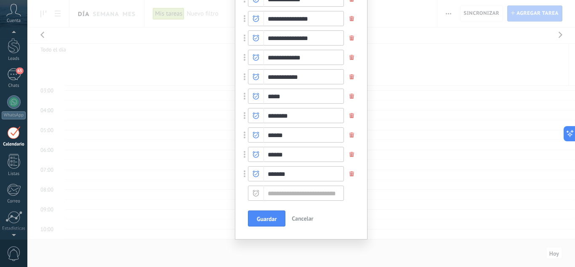
type input "*******"
click at [277, 191] on input "text" at bounding box center [296, 192] width 96 height 15
type input "*"
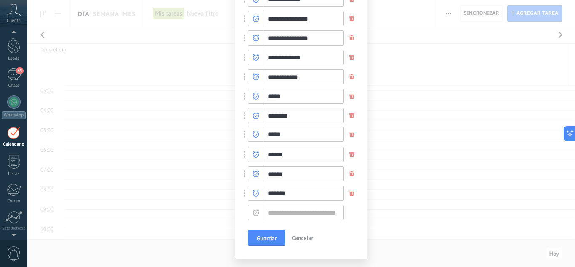
drag, startPoint x: 244, startPoint y: 195, endPoint x: 243, endPoint y: 136, distance: 59.0
type input "*****"
click at [277, 137] on input "*****" at bounding box center [296, 134] width 96 height 15
type input "*****"
click at [309, 214] on input "text" at bounding box center [296, 212] width 96 height 15
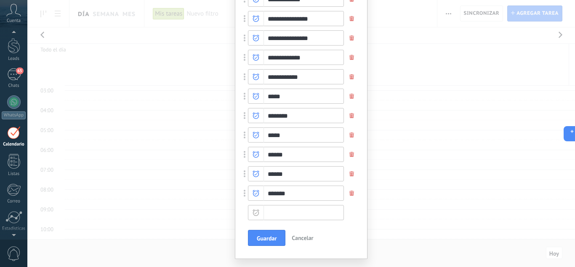
type input "*"
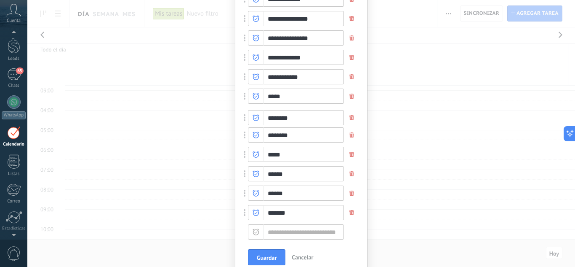
drag, startPoint x: 244, startPoint y: 214, endPoint x: 245, endPoint y: 119, distance: 94.7
type input "********"
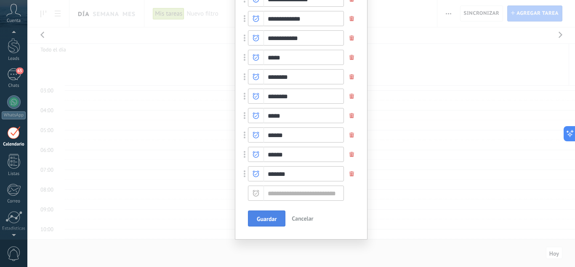
click at [272, 216] on span "Guardar" at bounding box center [267, 219] width 20 height 6
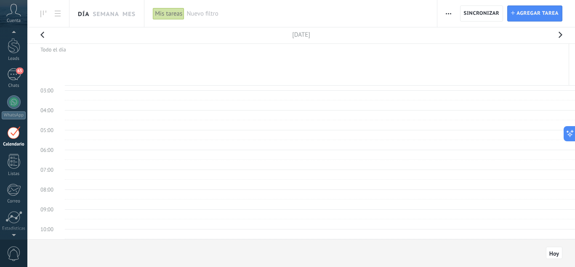
scroll to position [0, 0]
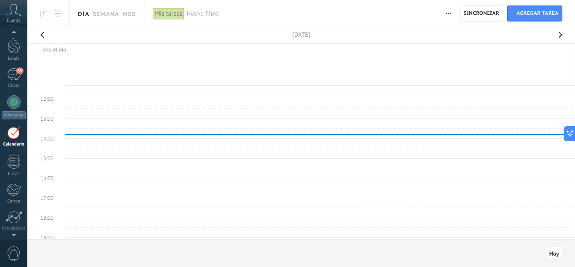
scroll to position [224, 0]
click at [219, 162] on td at bounding box center [320, 162] width 510 height 10
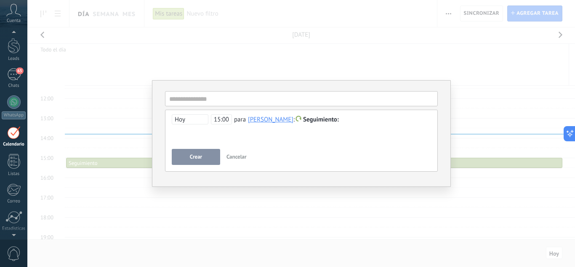
click at [224, 123] on span "15:00" at bounding box center [221, 119] width 21 height 10
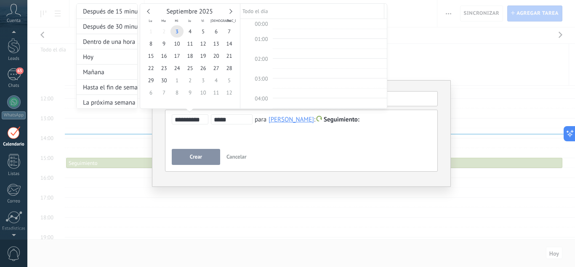
scroll to position [287, 0]
click at [283, 137] on div at bounding box center [287, 133] width 575 height 267
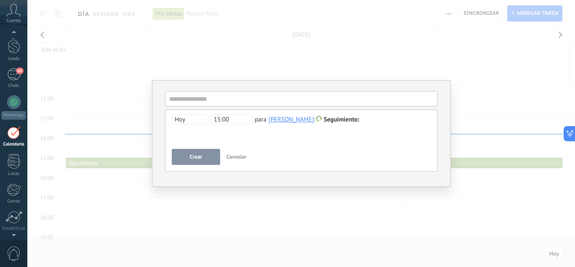
click at [343, 115] on span "Seguimiento" at bounding box center [342, 119] width 36 height 8
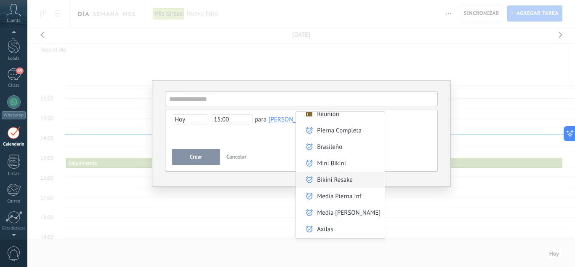
scroll to position [0, 0]
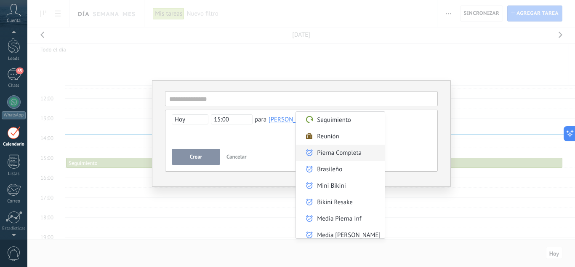
click at [347, 144] on label "Pierna Completa" at bounding box center [340, 152] width 89 height 16
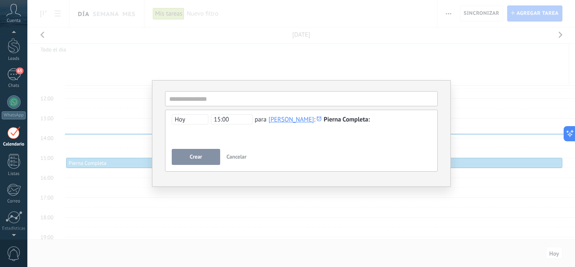
click at [317, 118] on icon at bounding box center [319, 118] width 5 height 5
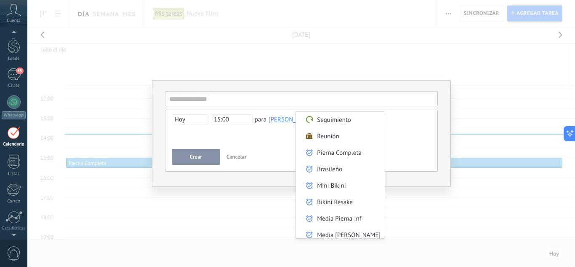
click at [288, 146] on div at bounding box center [287, 133] width 575 height 267
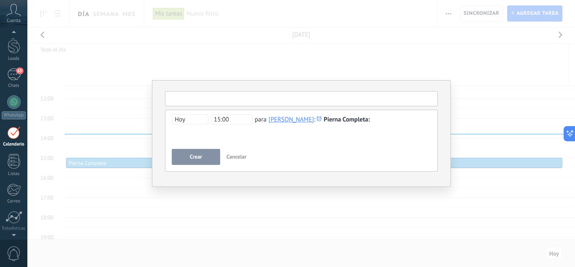
click at [232, 91] on input "text" at bounding box center [301, 98] width 273 height 15
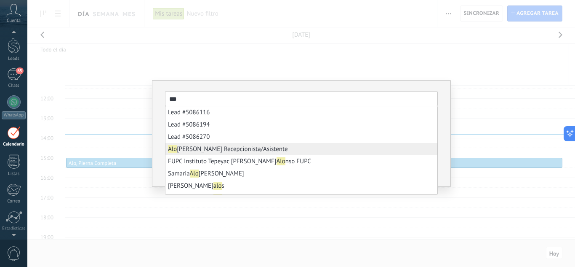
click at [258, 147] on span "Alo [PERSON_NAME] Recepcionista/Asistente" at bounding box center [228, 149] width 120 height 8
type input "**********"
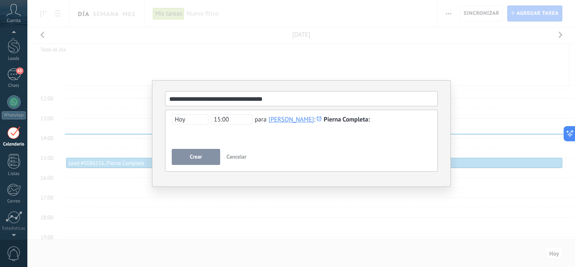
click at [198, 155] on span "Crear" at bounding box center [196, 157] width 12 height 6
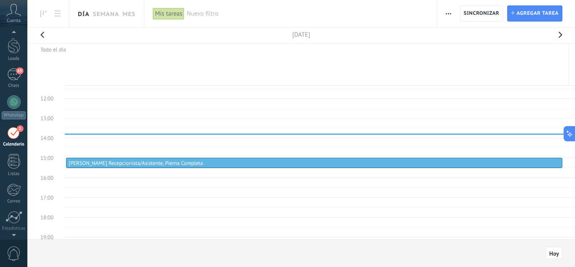
click at [452, 14] on button "button" at bounding box center [449, 13] width 12 height 16
click at [383, 8] on div "Nuevo filtro" at bounding box center [308, 13] width 242 height 27
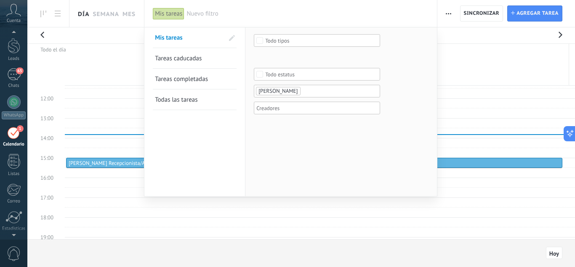
drag, startPoint x: 311, startPoint y: 14, endPoint x: 281, endPoint y: 91, distance: 82.3
click at [281, 27] on div "Mis tareas Aplicar Nuevo filtro Mis tareas Tareas caducadas Tareas completadas …" at bounding box center [290, 13] width 293 height 27
click at [281, 91] on span "[PERSON_NAME]" at bounding box center [278, 90] width 39 height 7
type input "*"
click at [466, 29] on div at bounding box center [287, 133] width 575 height 267
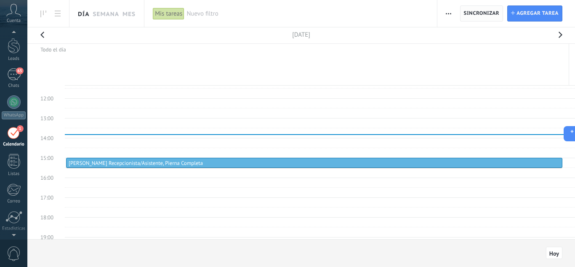
click at [474, 18] on span "Sincronizar" at bounding box center [482, 13] width 36 height 15
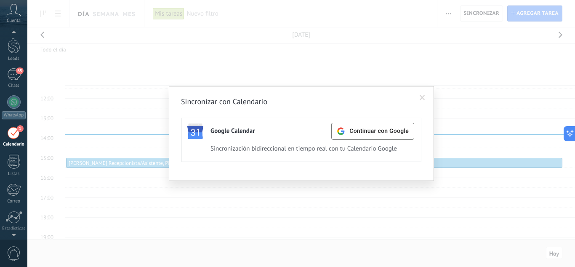
click at [424, 102] on span at bounding box center [423, 98] width 14 height 14
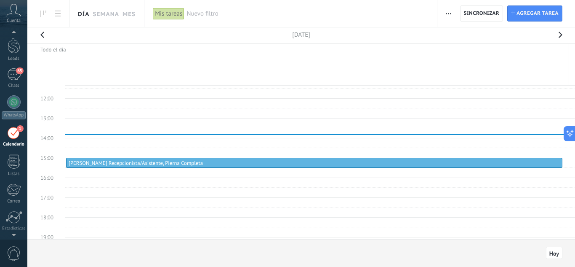
click at [450, 15] on span "button" at bounding box center [448, 13] width 5 height 16
click at [483, 56] on span "Administrar los tipos de tareas" at bounding box center [494, 52] width 82 height 17
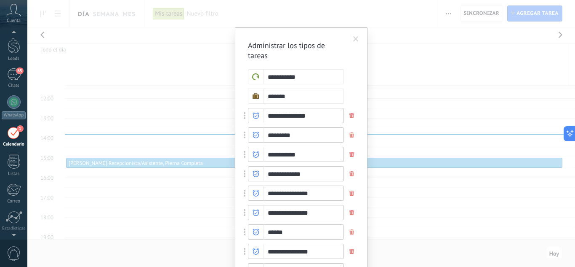
click at [353, 37] on span at bounding box center [355, 39] width 5 height 6
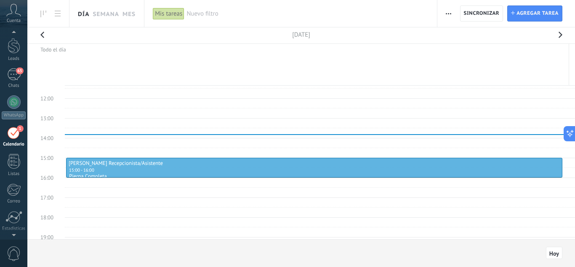
drag, startPoint x: 226, startPoint y: 166, endPoint x: 227, endPoint y: 171, distance: 4.8
click at [556, 33] on button "button" at bounding box center [560, 37] width 17 height 20
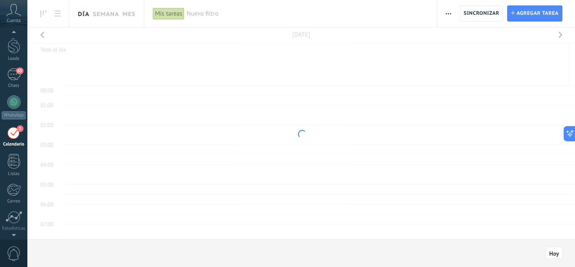
scroll to position [159, 0]
click at [45, 41] on button "button" at bounding box center [42, 37] width 17 height 20
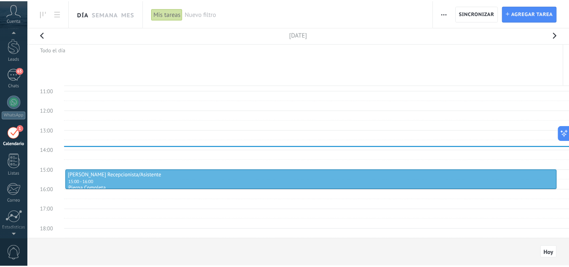
scroll to position [212, 0]
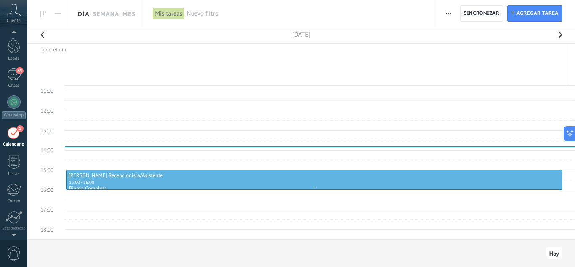
click at [184, 176] on div "[PERSON_NAME] Recepcionista/Asistente" at bounding box center [314, 175] width 491 height 7
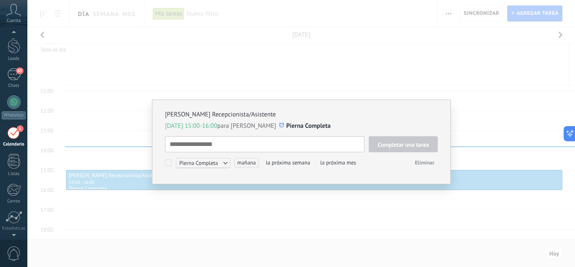
click at [217, 144] on textarea at bounding box center [265, 144] width 200 height 16
click at [226, 163] on span "Pierna Completa" at bounding box center [203, 162] width 54 height 10
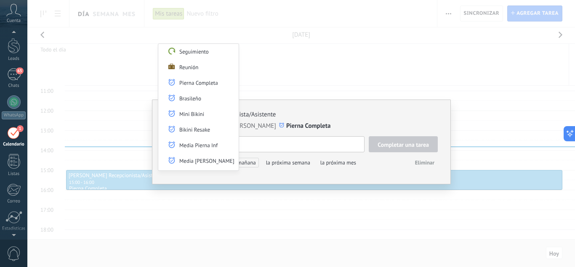
click at [259, 174] on div at bounding box center [287, 133] width 575 height 267
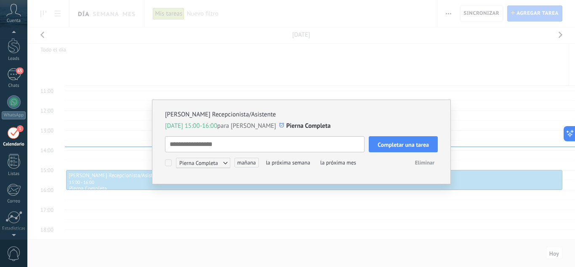
click at [398, 211] on div "[PERSON_NAME] Recepcionista/Asistente [DATE] 15:00-16:00 para [PERSON_NAME] Pie…" at bounding box center [301, 133] width 548 height 267
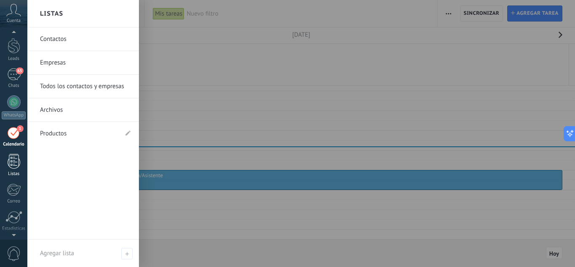
click at [16, 156] on div at bounding box center [14, 161] width 13 height 15
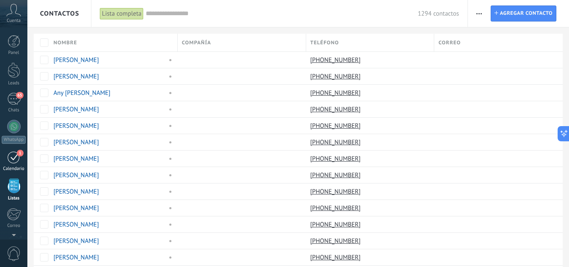
click at [14, 154] on div "1" at bounding box center [13, 156] width 13 height 13
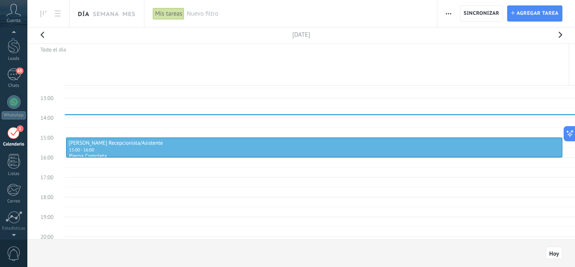
scroll to position [321, 0]
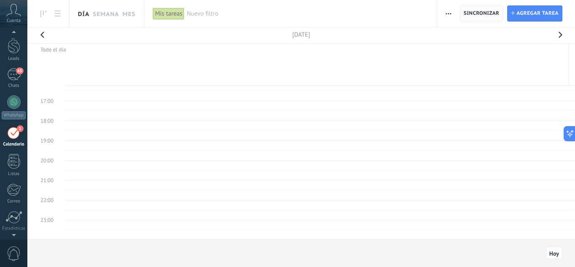
click at [473, 15] on span "Sincronizar" at bounding box center [482, 13] width 36 height 5
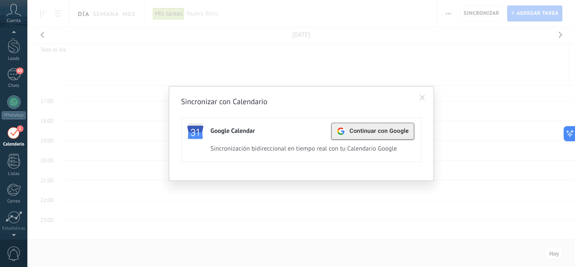
click at [368, 129] on span "Continuar con Google" at bounding box center [378, 131] width 59 height 7
click at [468, 71] on div "Sincronizar con Calendario Google Calendar Continuar con Google Activa Apagar S…" at bounding box center [301, 133] width 548 height 267
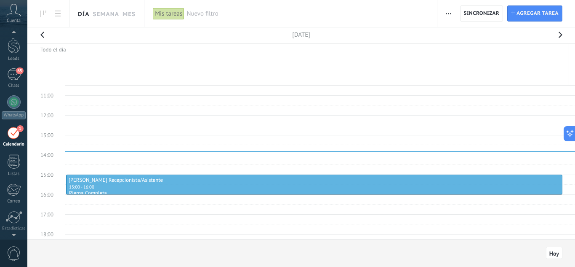
scroll to position [249, 0]
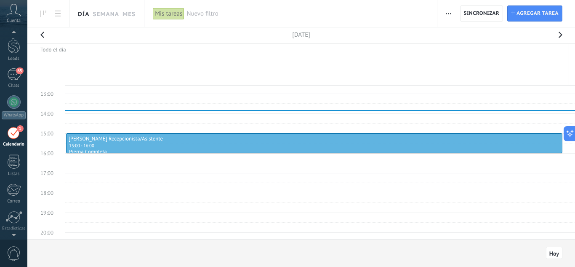
click at [156, 157] on td at bounding box center [320, 158] width 510 height 10
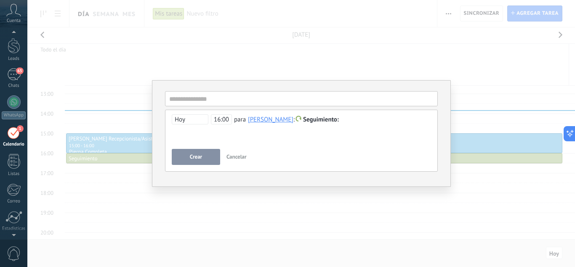
click at [311, 121] on span "Seguimiento" at bounding box center [321, 119] width 36 height 8
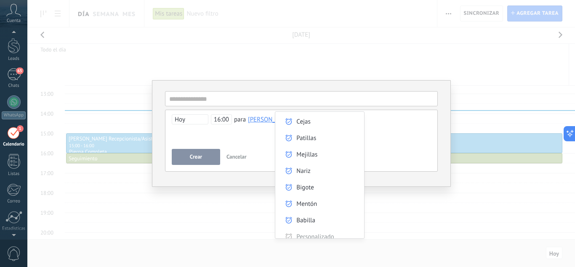
scroll to position [284, 0]
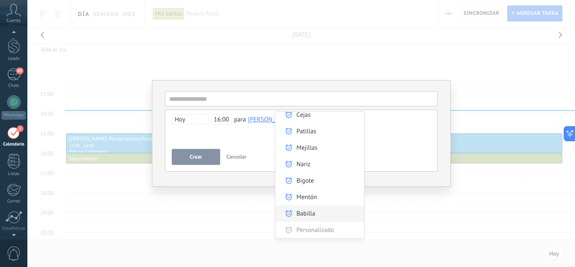
click at [303, 219] on label "Babilla" at bounding box center [319, 213] width 89 height 16
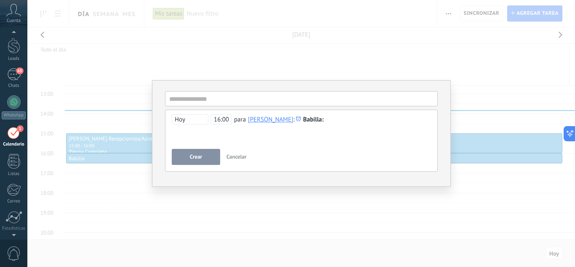
click at [187, 120] on span "Hoy" at bounding box center [190, 119] width 37 height 10
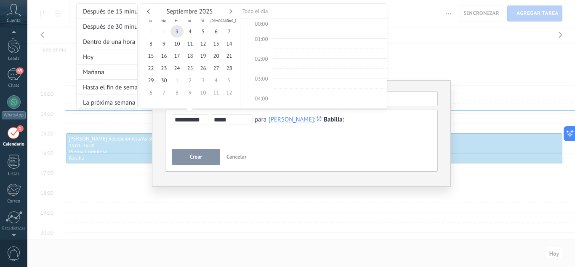
scroll to position [307, 0]
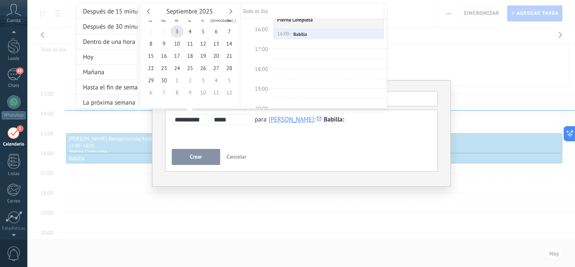
click at [199, 155] on div at bounding box center [287, 133] width 575 height 267
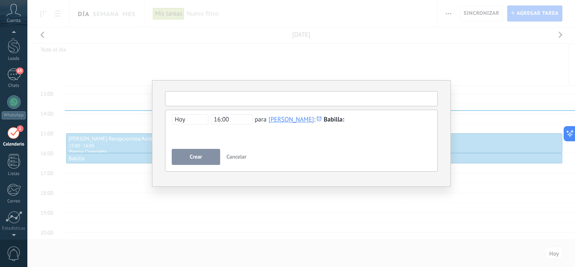
click at [232, 98] on input "text" at bounding box center [301, 98] width 273 height 15
click at [209, 160] on button "Crear" at bounding box center [196, 157] width 48 height 16
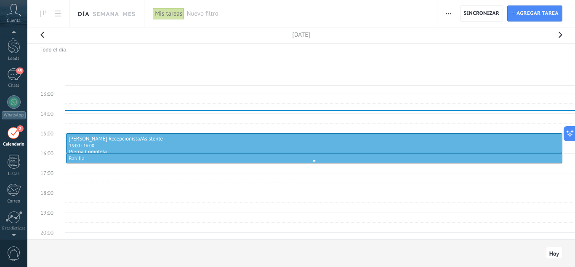
click at [198, 156] on div "16:00 - 16:30 Babilla" at bounding box center [314, 158] width 491 height 7
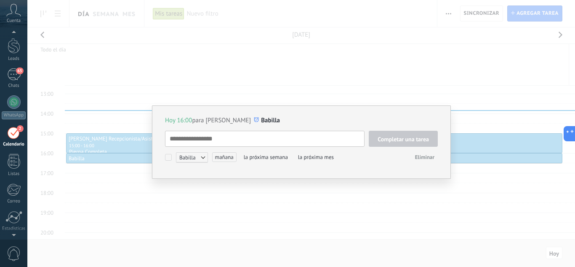
click at [234, 137] on textarea at bounding box center [265, 139] width 200 height 16
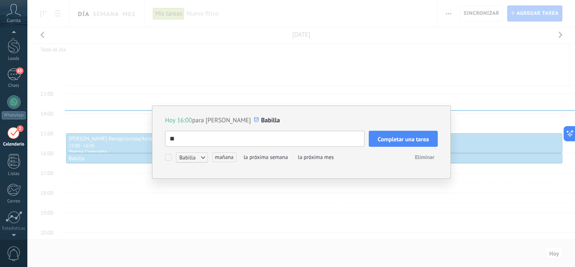
type textarea "*"
click at [429, 157] on span "Eliminar" at bounding box center [424, 156] width 19 height 7
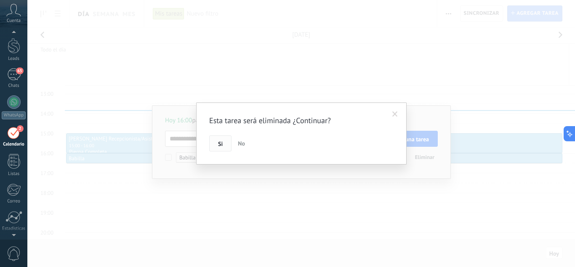
click at [221, 144] on span "Si" at bounding box center [220, 144] width 5 height 6
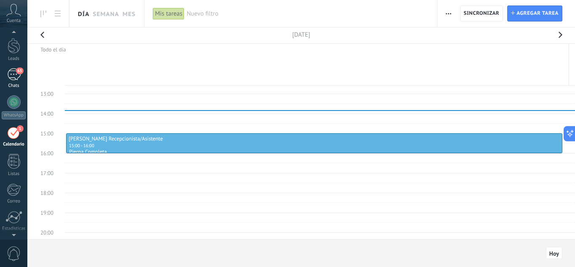
click at [14, 77] on div "65" at bounding box center [13, 74] width 13 height 12
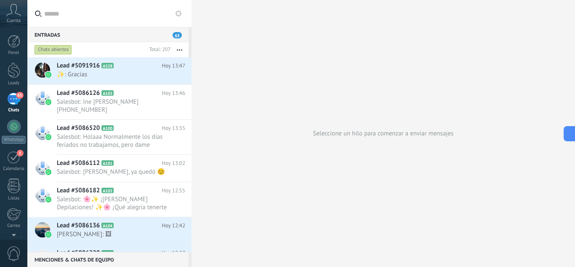
click at [176, 50] on button "button" at bounding box center [180, 49] width 18 height 15
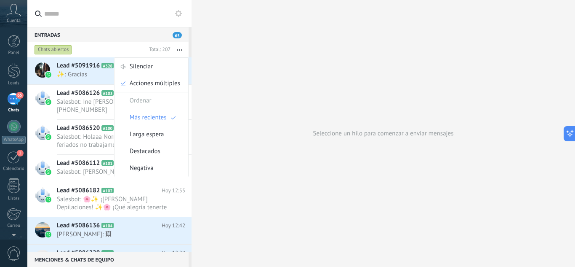
click at [179, 50] on icon "button" at bounding box center [179, 49] width 5 height 1
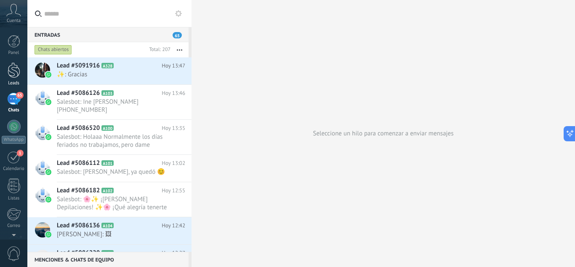
scroll to position [84, 0]
click at [13, 188] on div at bounding box center [14, 186] width 14 height 15
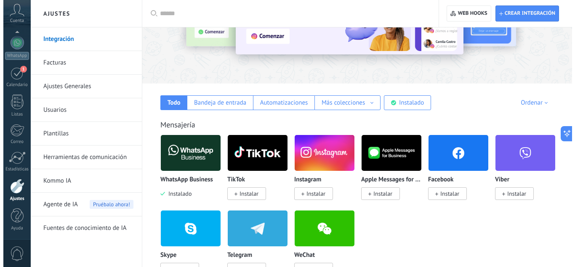
scroll to position [82, 0]
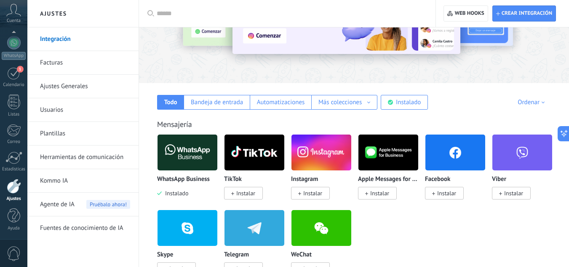
click at [308, 192] on span "Instalar" at bounding box center [312, 193] width 19 height 8
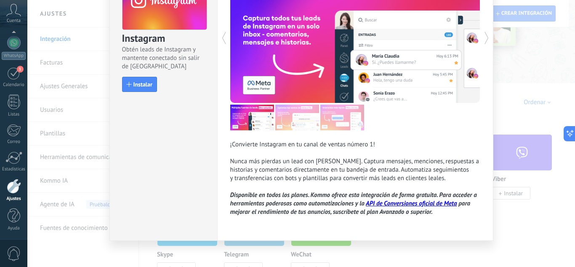
scroll to position [72, 0]
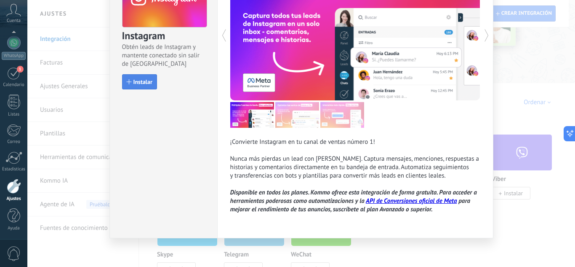
click at [133, 82] on span "Instalar" at bounding box center [142, 82] width 19 height 6
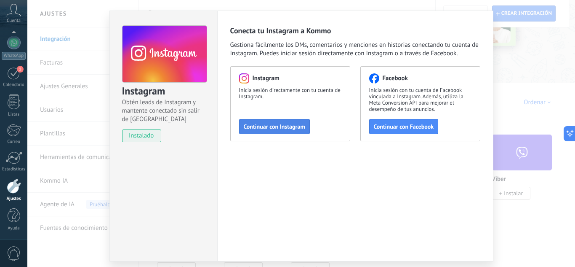
scroll to position [16, 0]
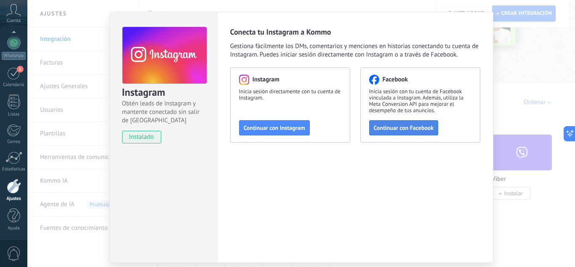
click at [374, 123] on button "Continuar con Facebook" at bounding box center [403, 127] width 69 height 15
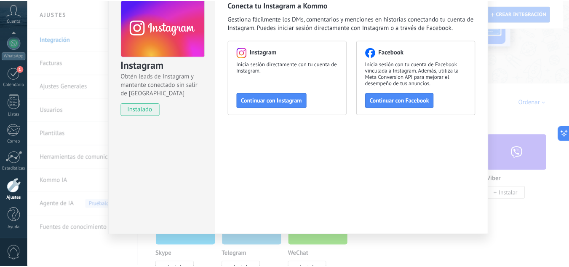
scroll to position [0, 0]
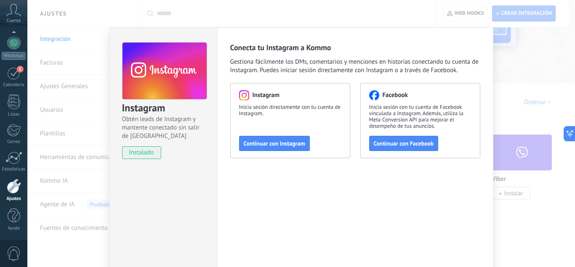
click at [527, 55] on div "Instagram Obtén leads de Instagram y mantente conectado sin salir de Kommo inst…" at bounding box center [301, 133] width 548 height 267
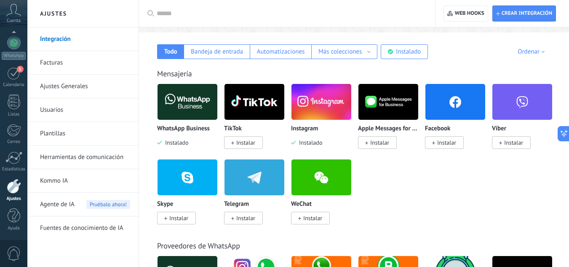
scroll to position [132, 0]
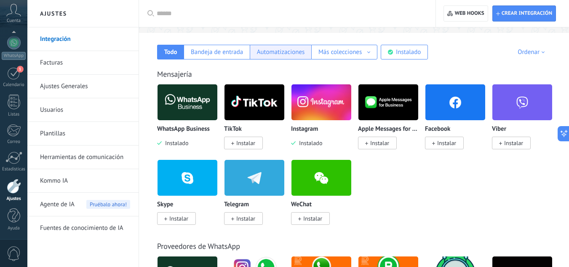
click at [280, 54] on div "Automatizaciones" at bounding box center [281, 52] width 48 height 8
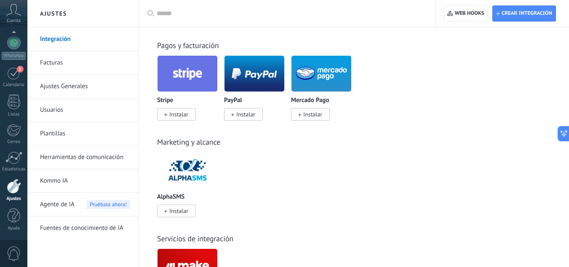
scroll to position [643, 0]
click at [104, 187] on link "Kommo IA" at bounding box center [85, 181] width 90 height 24
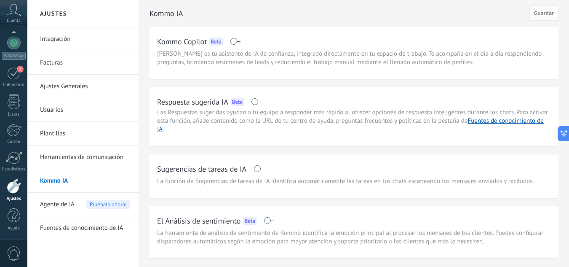
click at [77, 81] on link "Ajustes Generales" at bounding box center [85, 87] width 90 height 24
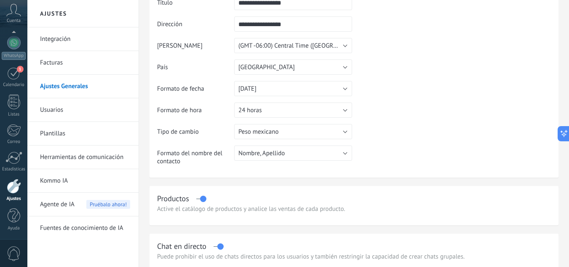
scroll to position [73, 0]
click at [288, 88] on button "[DATE]" at bounding box center [293, 88] width 118 height 15
click at [318, 117] on span "[DATE]" at bounding box center [289, 118] width 120 height 8
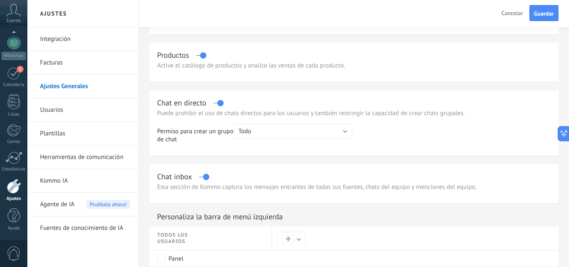
scroll to position [225, 0]
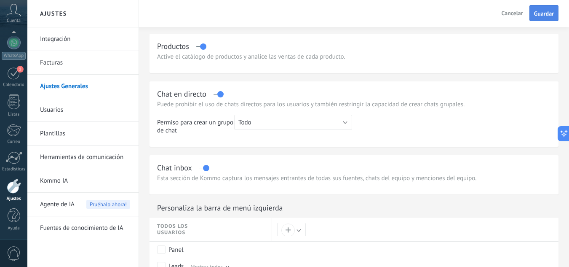
click at [536, 11] on span "Guardar" at bounding box center [544, 14] width 20 height 6
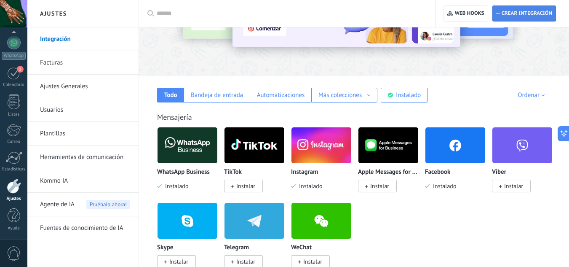
click at [539, 13] on span "Crear integración" at bounding box center [526, 13] width 51 height 7
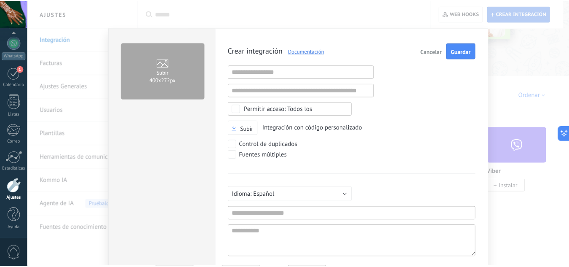
scroll to position [8, 0]
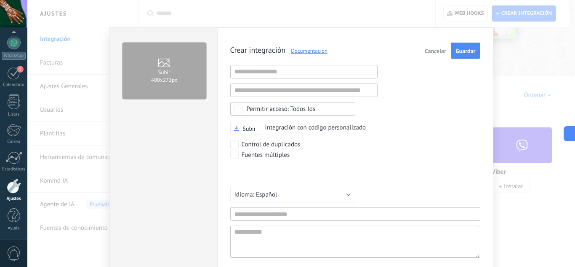
click at [433, 45] on button "Cancelar" at bounding box center [435, 51] width 28 height 16
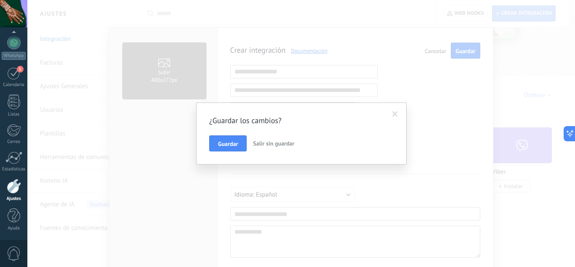
click at [263, 141] on span "Salir sin guardar" at bounding box center [273, 143] width 41 height 8
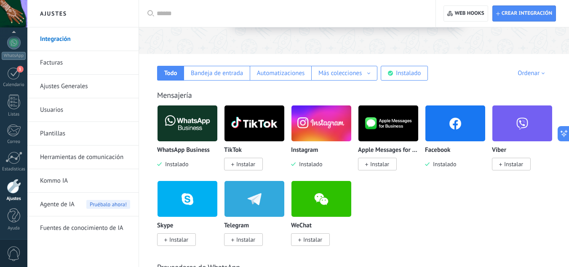
scroll to position [112, 0]
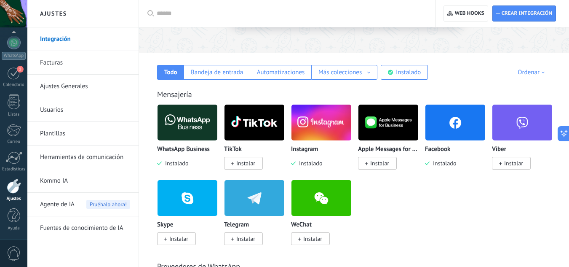
click at [62, 133] on link "Plantillas" at bounding box center [85, 134] width 90 height 24
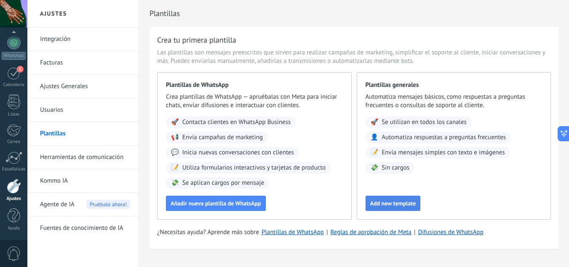
click at [387, 204] on span "Add new template" at bounding box center [393, 203] width 46 height 6
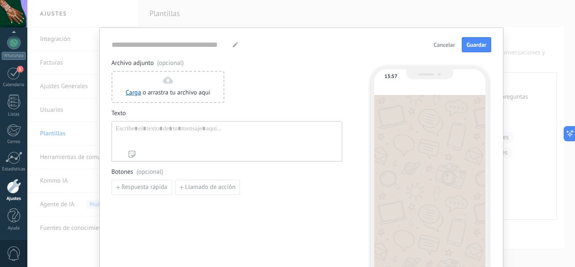
type input "**********"
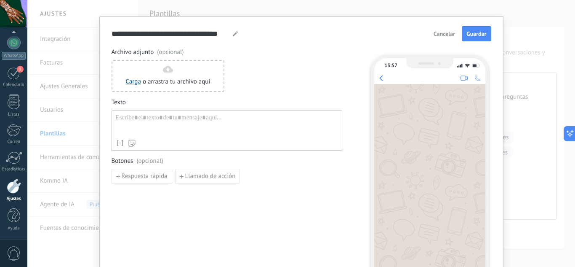
scroll to position [11, 0]
click at [444, 35] on span "Cancelar" at bounding box center [444, 34] width 21 height 6
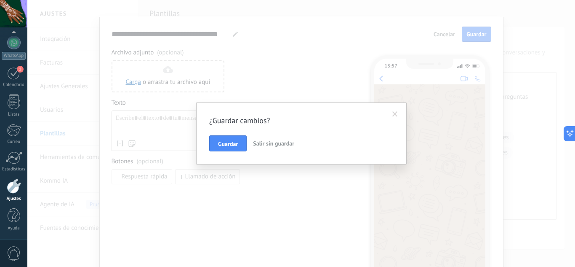
click at [272, 139] on button "Salir sin guardar" at bounding box center [274, 143] width 48 height 16
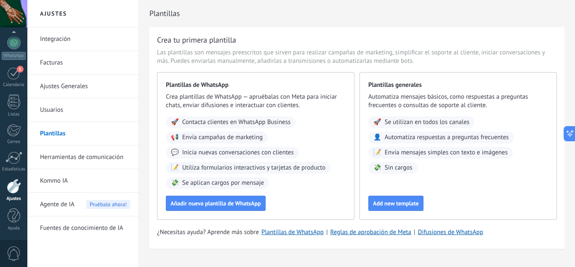
scroll to position [0, 0]
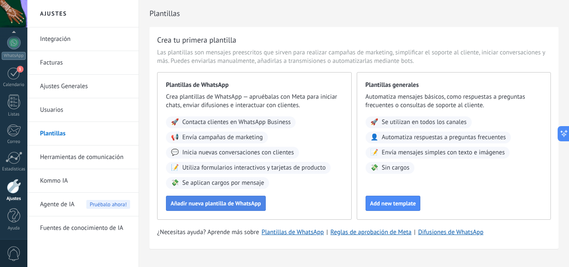
click at [222, 206] on span "Añadir nueva plantilla de WhatsApp" at bounding box center [216, 203] width 91 height 6
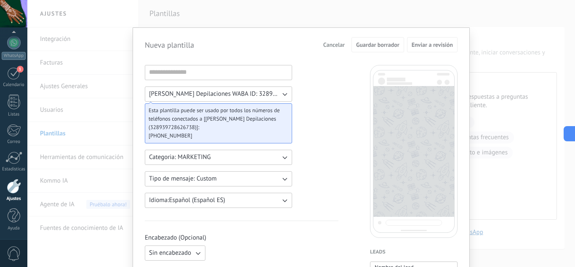
click at [282, 161] on icon "button" at bounding box center [284, 157] width 8 height 8
click at [282, 152] on button "Categoria: MARKETING" at bounding box center [218, 156] width 147 height 15
click at [175, 156] on li "UTILITY" at bounding box center [216, 157] width 152 height 14
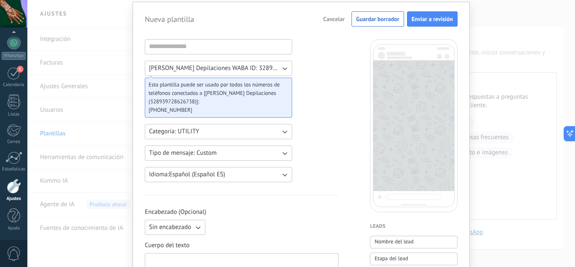
scroll to position [27, 0]
click at [280, 156] on icon "button" at bounding box center [284, 152] width 8 height 8
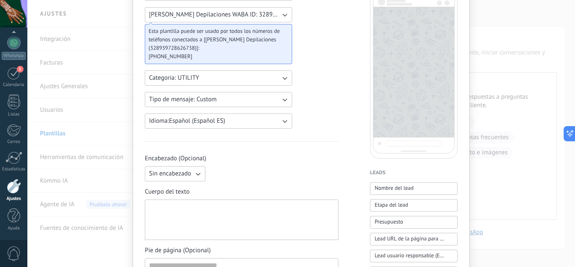
scroll to position [80, 0]
click at [189, 170] on span "Sin encabezado" at bounding box center [170, 173] width 42 height 8
click at [239, 164] on div "Encabezado (Opcional) Sin encabezado Sin encabezado Texto Imagen o archivo" at bounding box center [242, 167] width 194 height 27
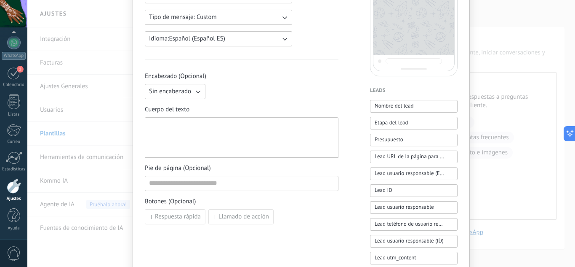
scroll to position [162, 0]
click at [249, 187] on input at bounding box center [241, 182] width 193 height 13
click at [259, 171] on span "Pie de página (Opcional)" at bounding box center [242, 167] width 194 height 8
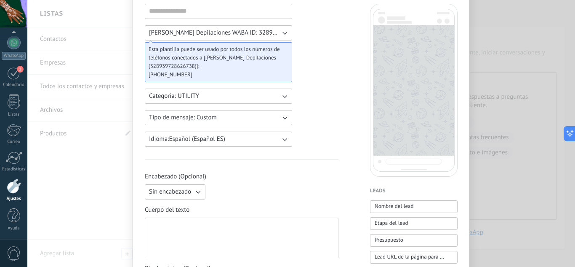
scroll to position [61, 0]
click at [224, 9] on input at bounding box center [218, 11] width 147 height 13
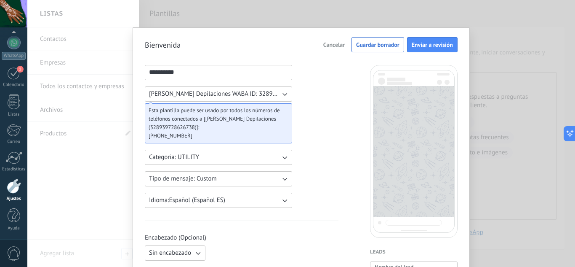
type input "**********"
click at [332, 45] on span "Cancelar" at bounding box center [333, 45] width 21 height 6
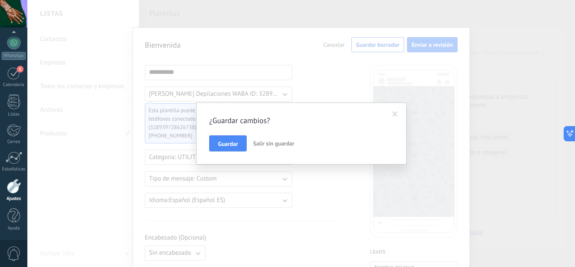
click at [279, 145] on span "Salir sin guardar" at bounding box center [273, 143] width 41 height 8
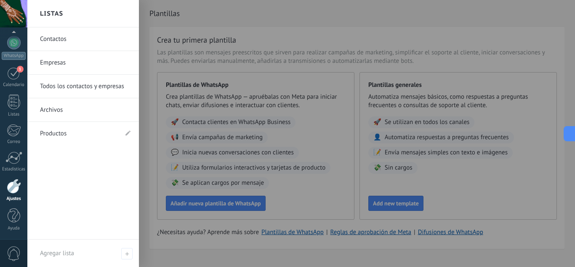
click at [279, 145] on div at bounding box center [314, 133] width 575 height 267
click at [157, 197] on div at bounding box center [314, 133] width 575 height 267
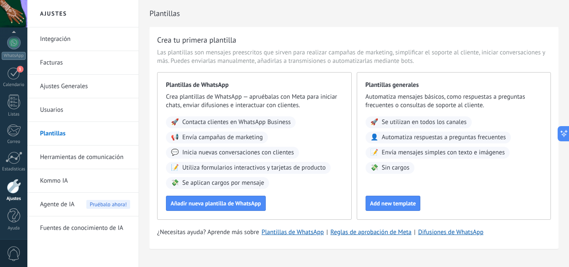
click at [111, 162] on link "Herramientas de comunicación" at bounding box center [85, 157] width 90 height 24
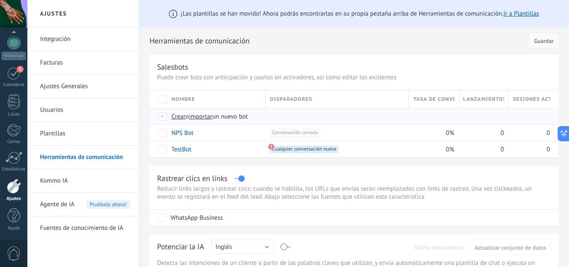
click at [178, 116] on span "Crear" at bounding box center [178, 116] width 14 height 8
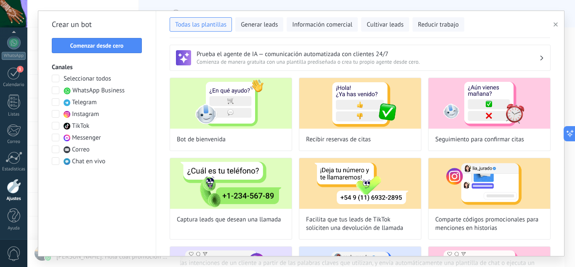
drag, startPoint x: 564, startPoint y: 75, endPoint x: 566, endPoint y: 91, distance: 16.6
click at [566, 91] on div "**********" at bounding box center [301, 133] width 548 height 267
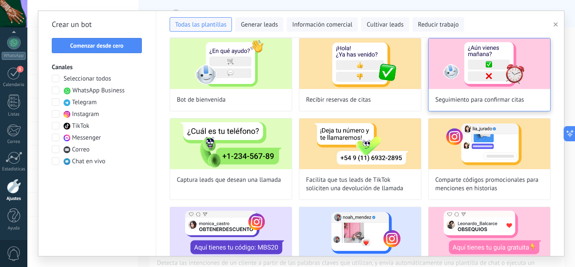
scroll to position [39, 0]
click at [54, 136] on span at bounding box center [56, 137] width 8 height 8
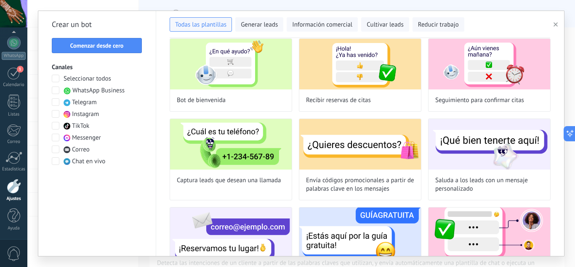
click at [56, 139] on span at bounding box center [56, 137] width 8 height 8
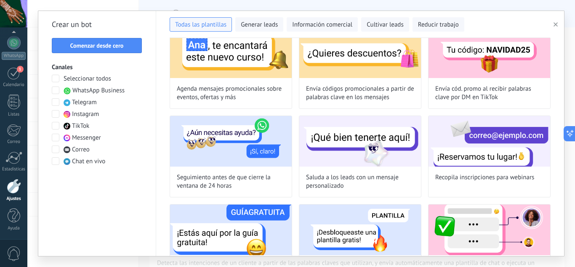
scroll to position [312, 0]
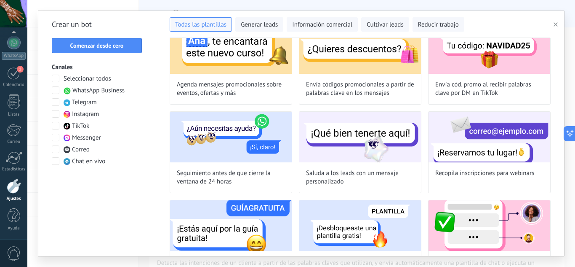
click at [55, 90] on span at bounding box center [56, 90] width 8 height 8
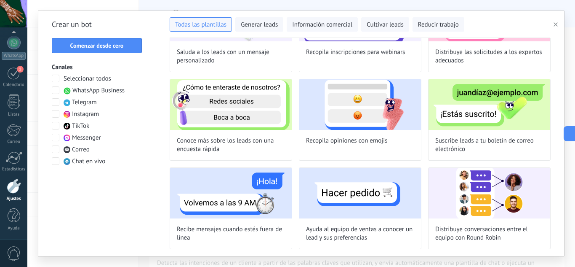
scroll to position [135, 0]
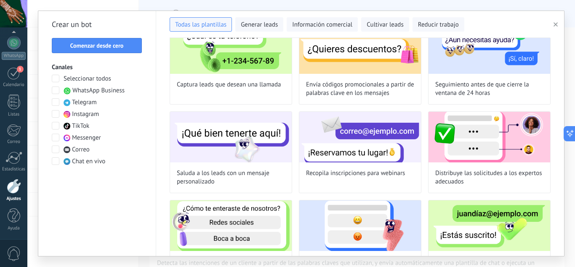
click at [56, 117] on span at bounding box center [56, 114] width 8 height 8
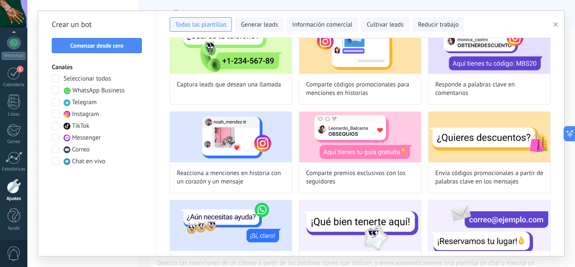
scroll to position [223, 0]
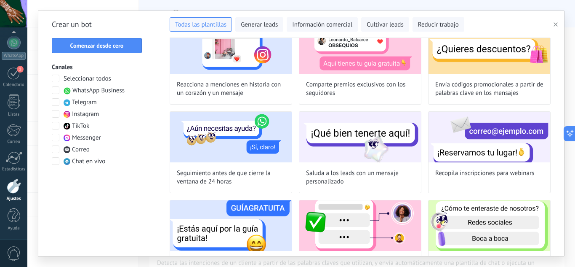
click at [56, 137] on span at bounding box center [56, 137] width 8 height 8
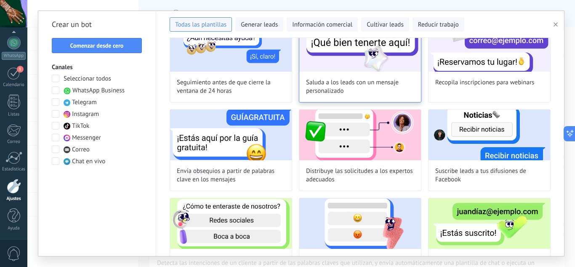
scroll to position [432, 0]
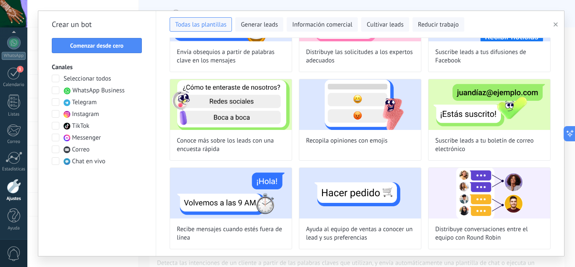
click at [56, 147] on span at bounding box center [56, 149] width 8 height 8
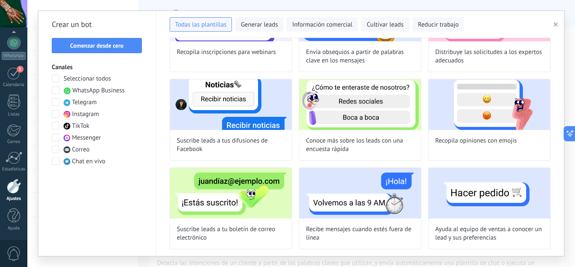
click at [56, 147] on span at bounding box center [56, 149] width 8 height 8
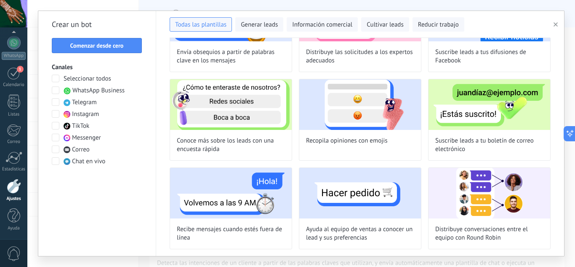
click at [56, 147] on span at bounding box center [56, 149] width 8 height 8
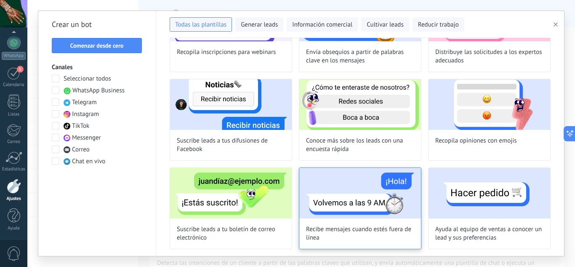
scroll to position [521, 0]
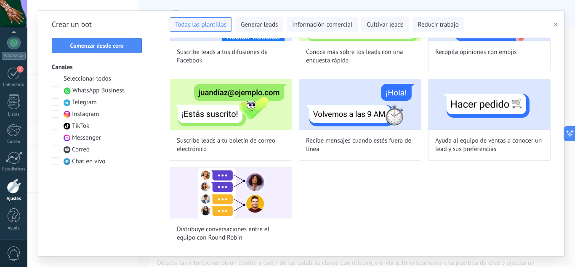
click at [53, 138] on span at bounding box center [56, 137] width 8 height 8
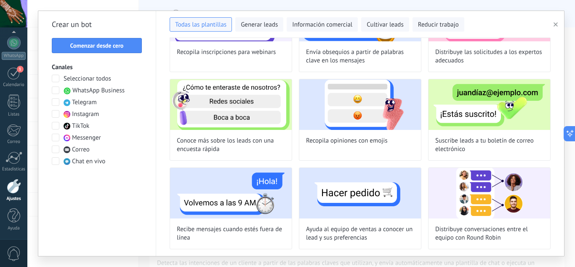
scroll to position [432, 0]
click at [53, 138] on span at bounding box center [56, 137] width 8 height 8
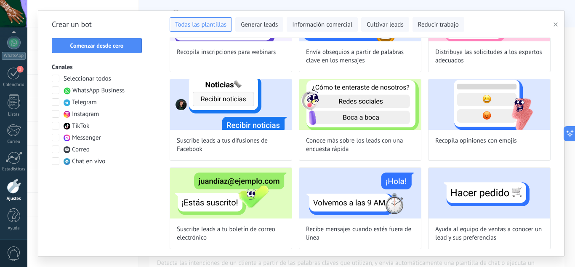
scroll to position [521, 0]
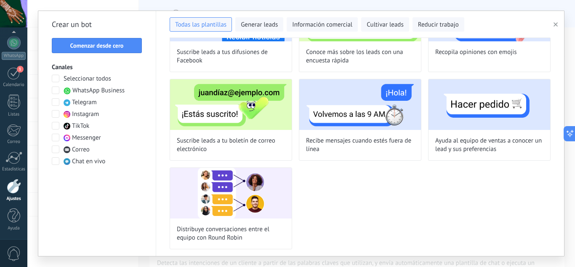
click at [56, 148] on span at bounding box center [56, 149] width 8 height 8
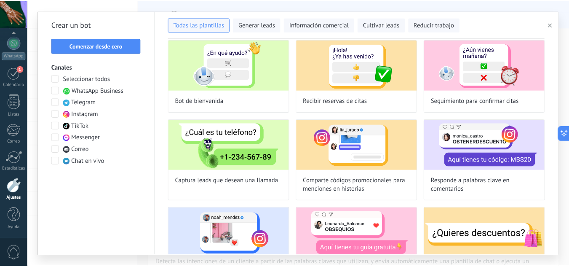
scroll to position [0, 0]
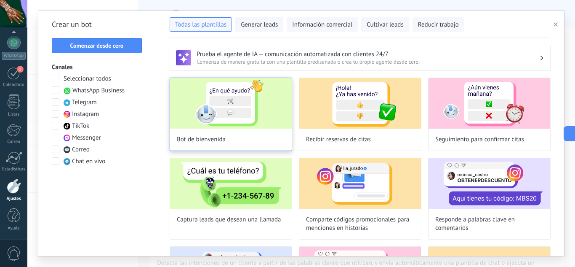
click at [243, 113] on img at bounding box center [231, 103] width 122 height 51
type input "**********"
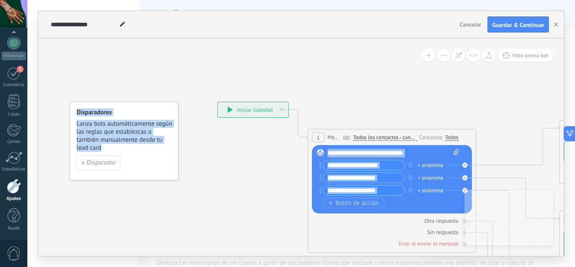
click at [342, 153] on div "**********" at bounding box center [394, 153] width 132 height 8
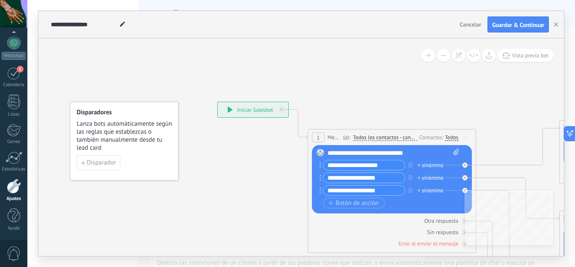
click at [320, 152] on rect at bounding box center [321, 153] width 8 height 8
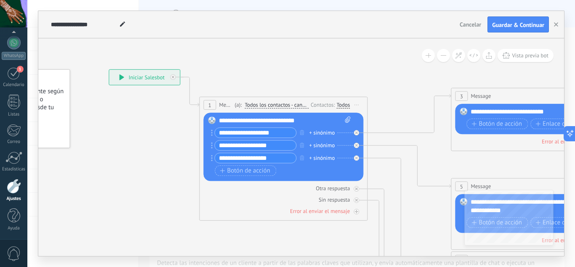
click at [467, 27] on span "Cancelar" at bounding box center [470, 25] width 21 height 8
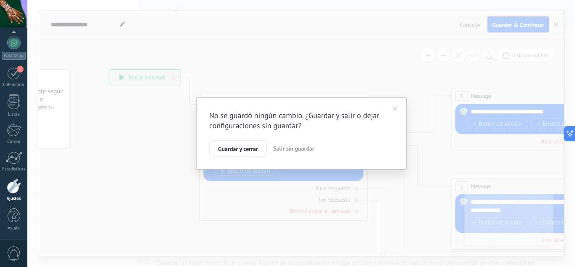
click at [287, 147] on span "Salir sin guardar" at bounding box center [293, 148] width 41 height 8
click at [287, 147] on div "No se guardó ningún cambio. ¿Guardar y salir o dejar configuraciones sin guarda…" at bounding box center [301, 133] width 548 height 267
